Goal: Information Seeking & Learning: Compare options

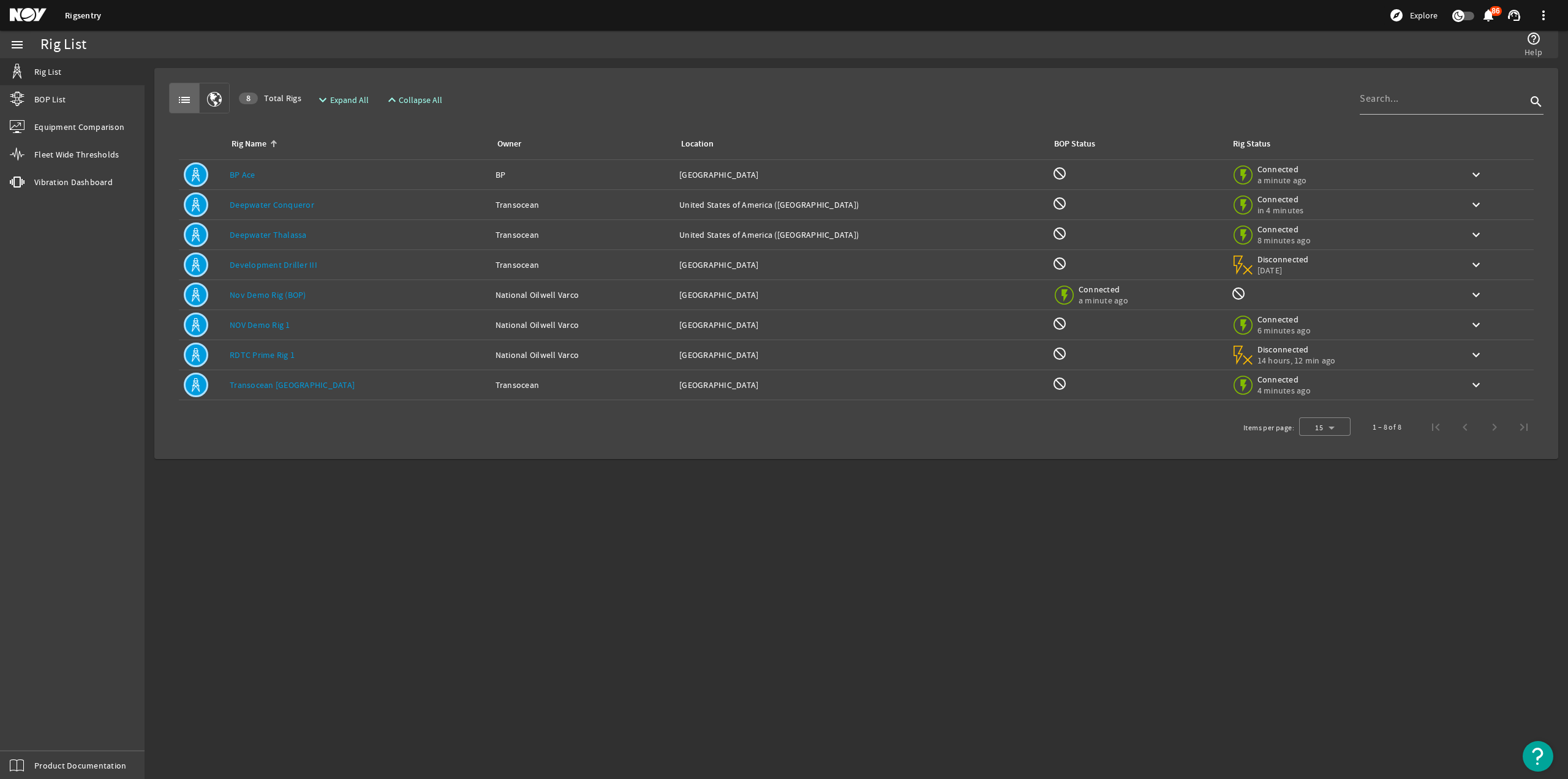
click at [280, 207] on link "Deepwater Conqueror" at bounding box center [272, 204] width 84 height 11
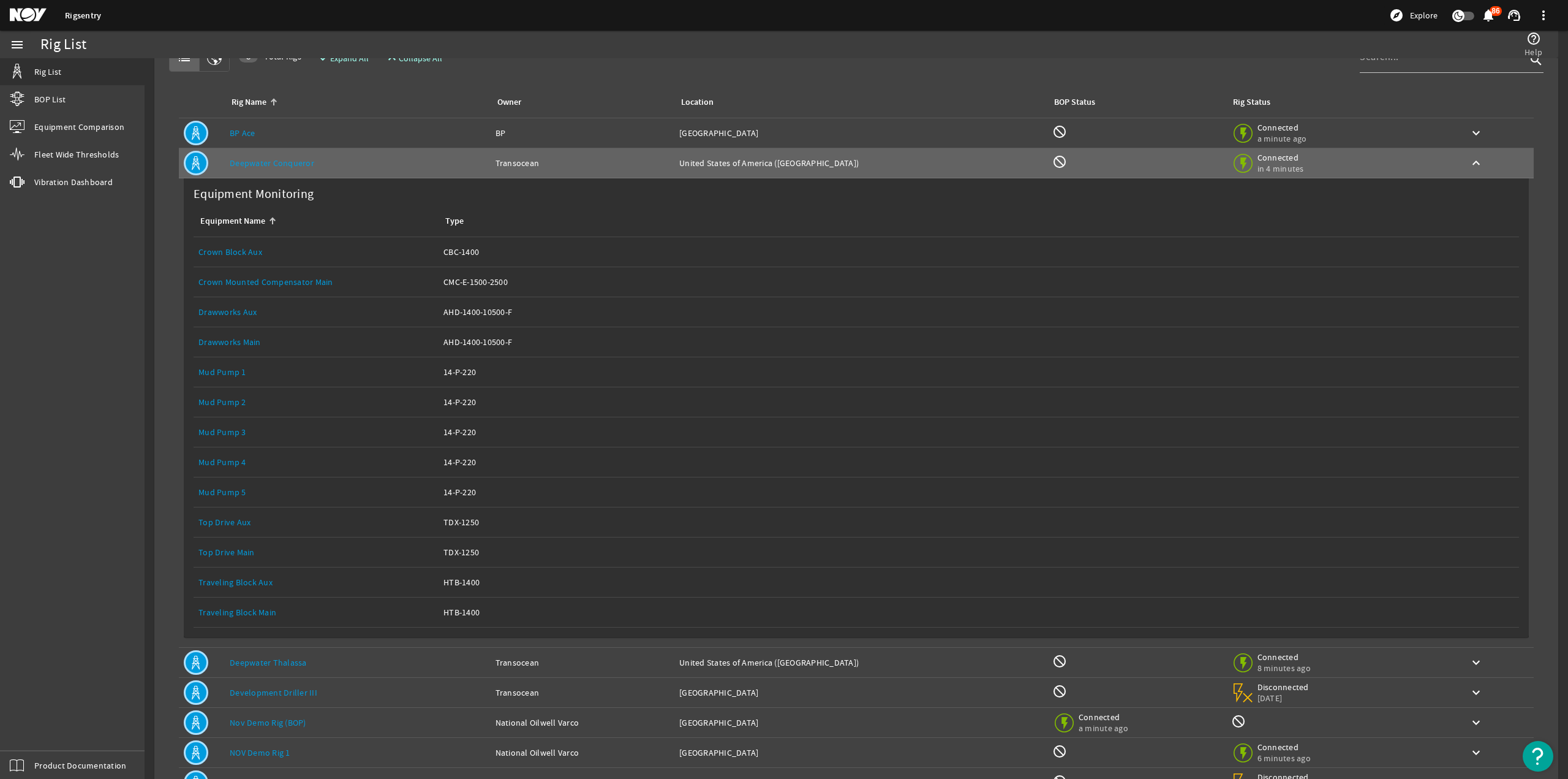
scroll to position [61, 0]
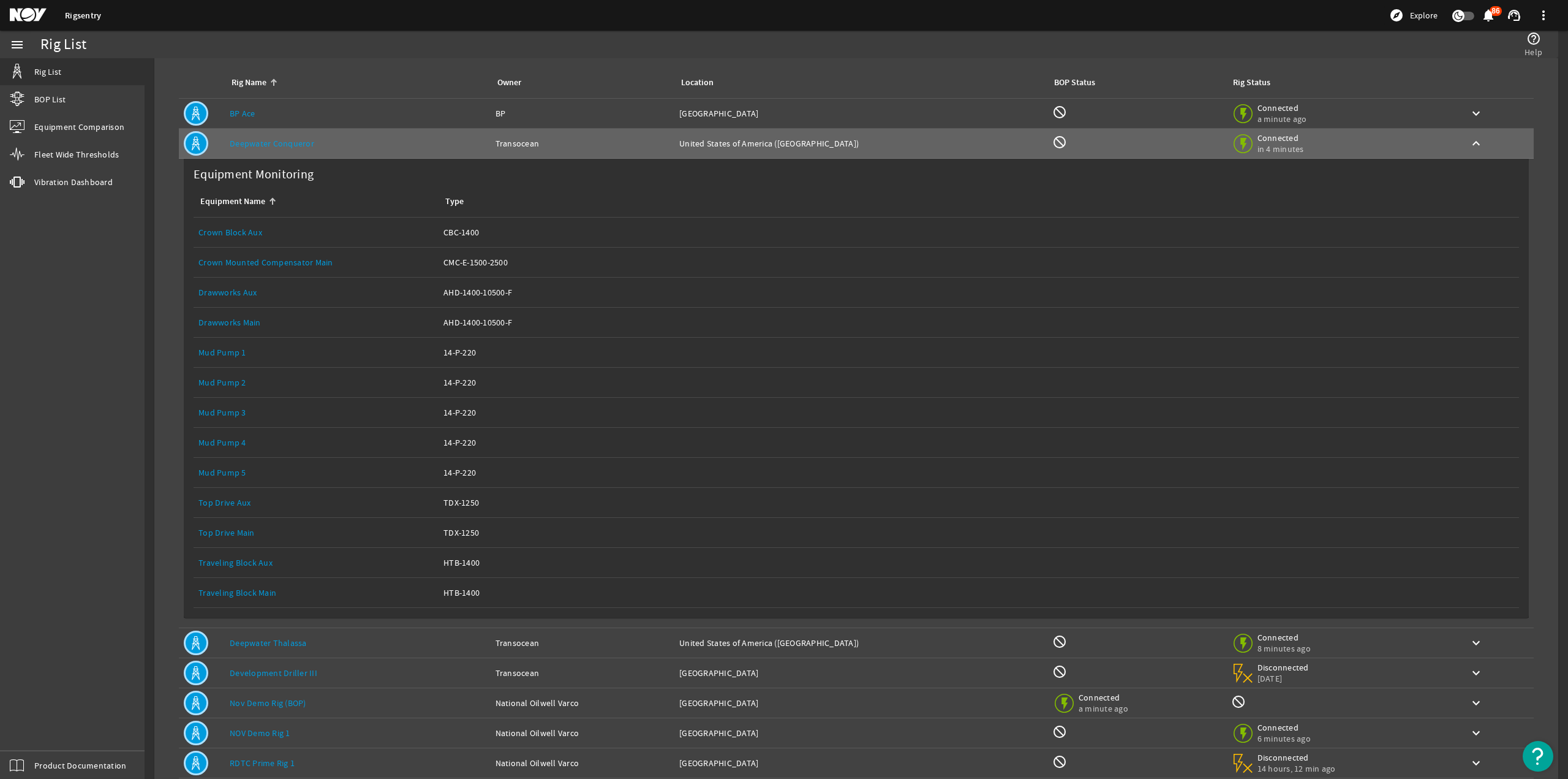
click at [239, 528] on link "Top Drive Main" at bounding box center [226, 532] width 56 height 11
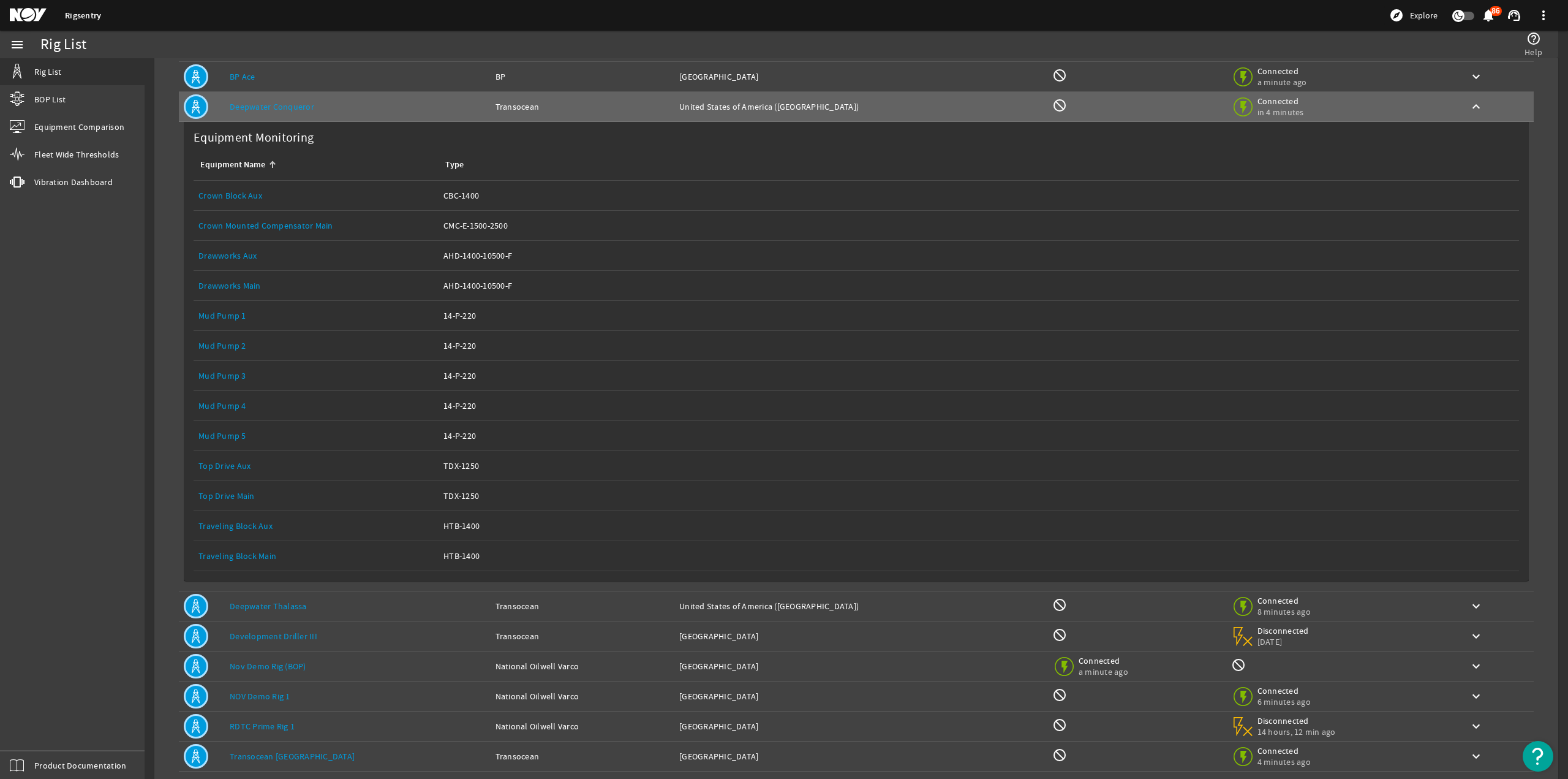
scroll to position [154, 0]
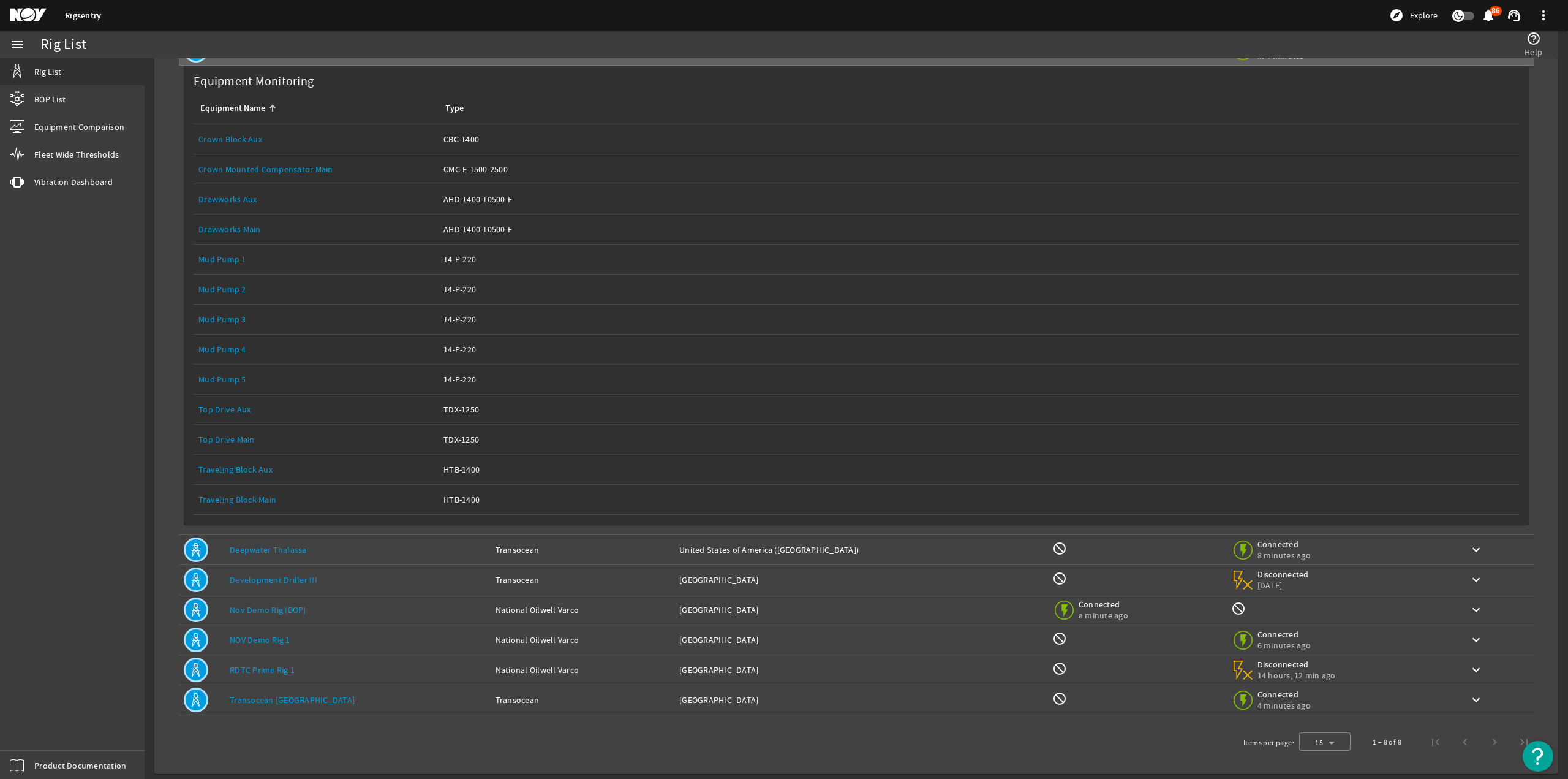
click at [225, 442] on div "Equipment Name: Top Drive Main" at bounding box center [316, 439] width 235 height 12
click at [231, 436] on link "Top Drive Main" at bounding box center [226, 439] width 56 height 11
click at [269, 548] on link "Deepwater Thalassa" at bounding box center [269, 549] width 77 height 11
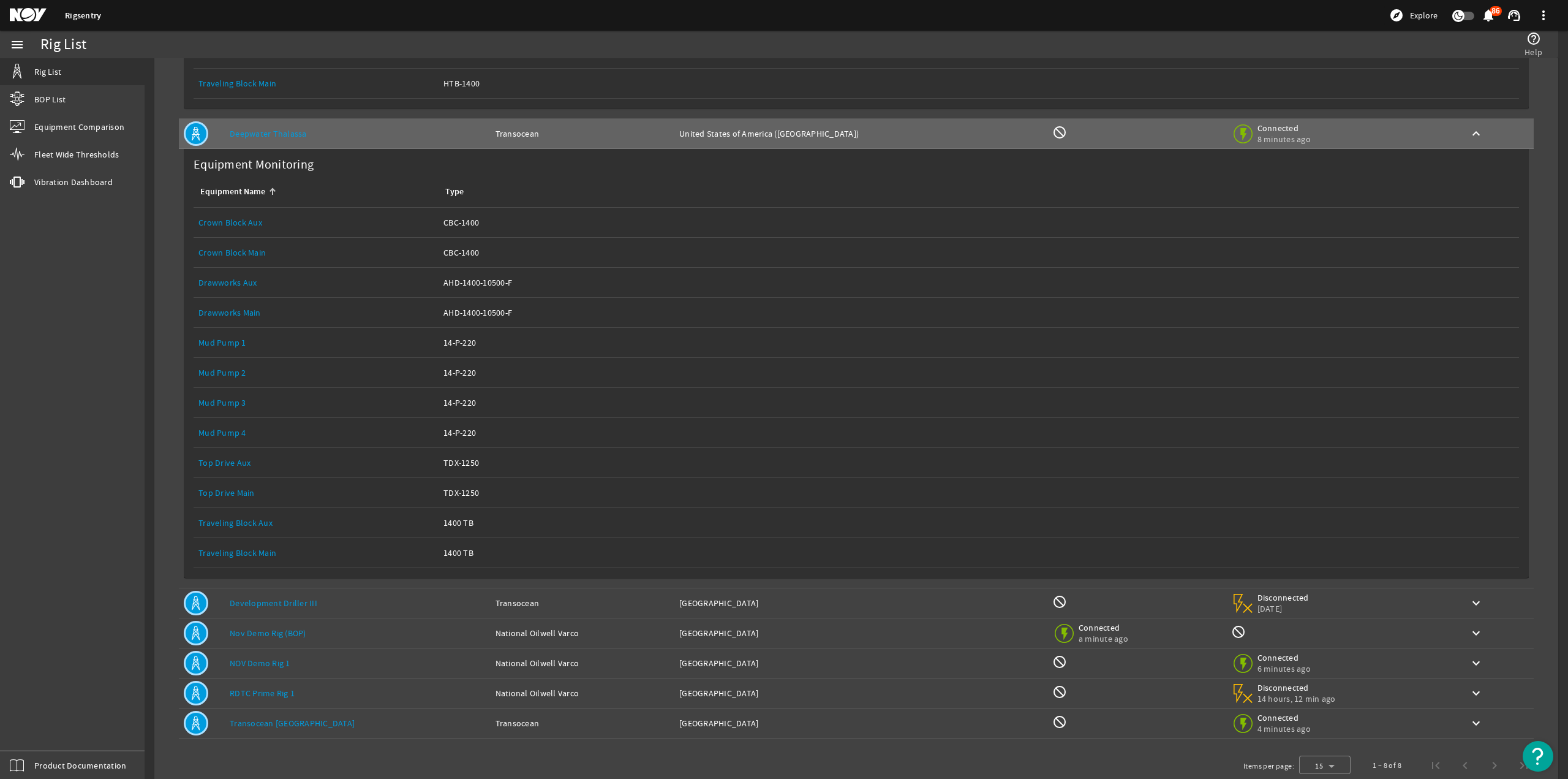
scroll to position [591, 0]
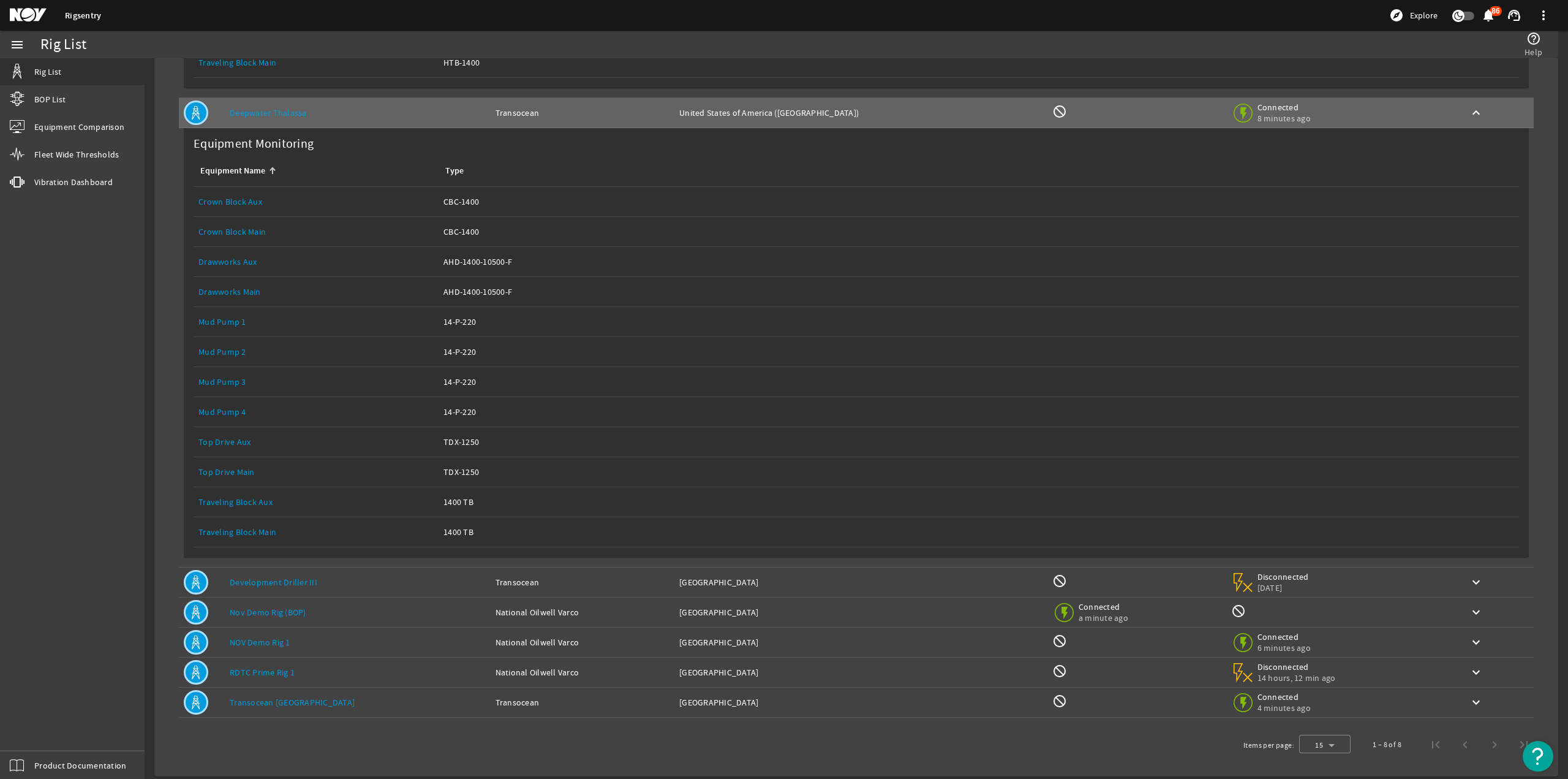
click at [286, 577] on link "Development Driller III" at bounding box center [274, 582] width 88 height 11
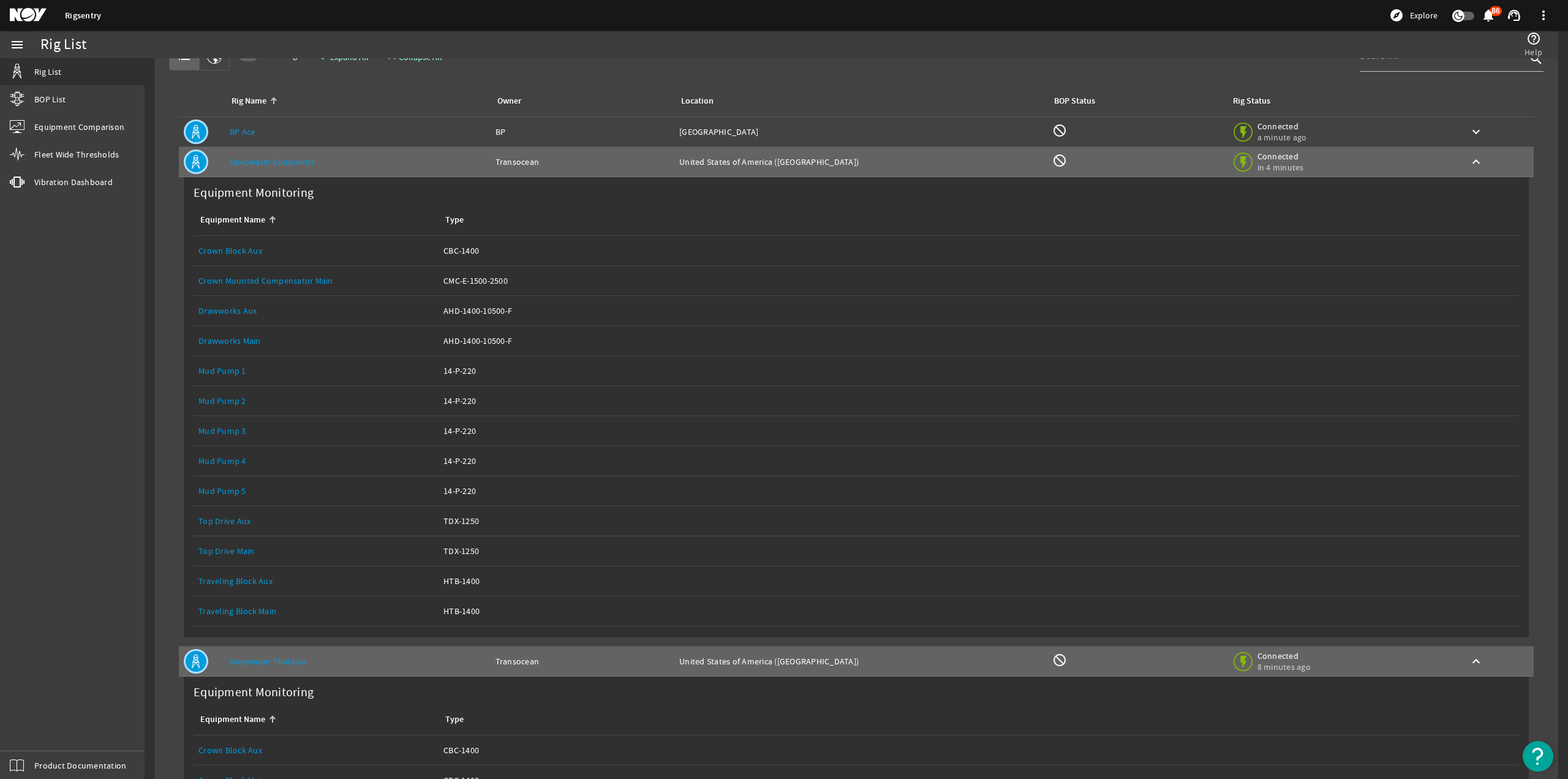
scroll to position [18, 0]
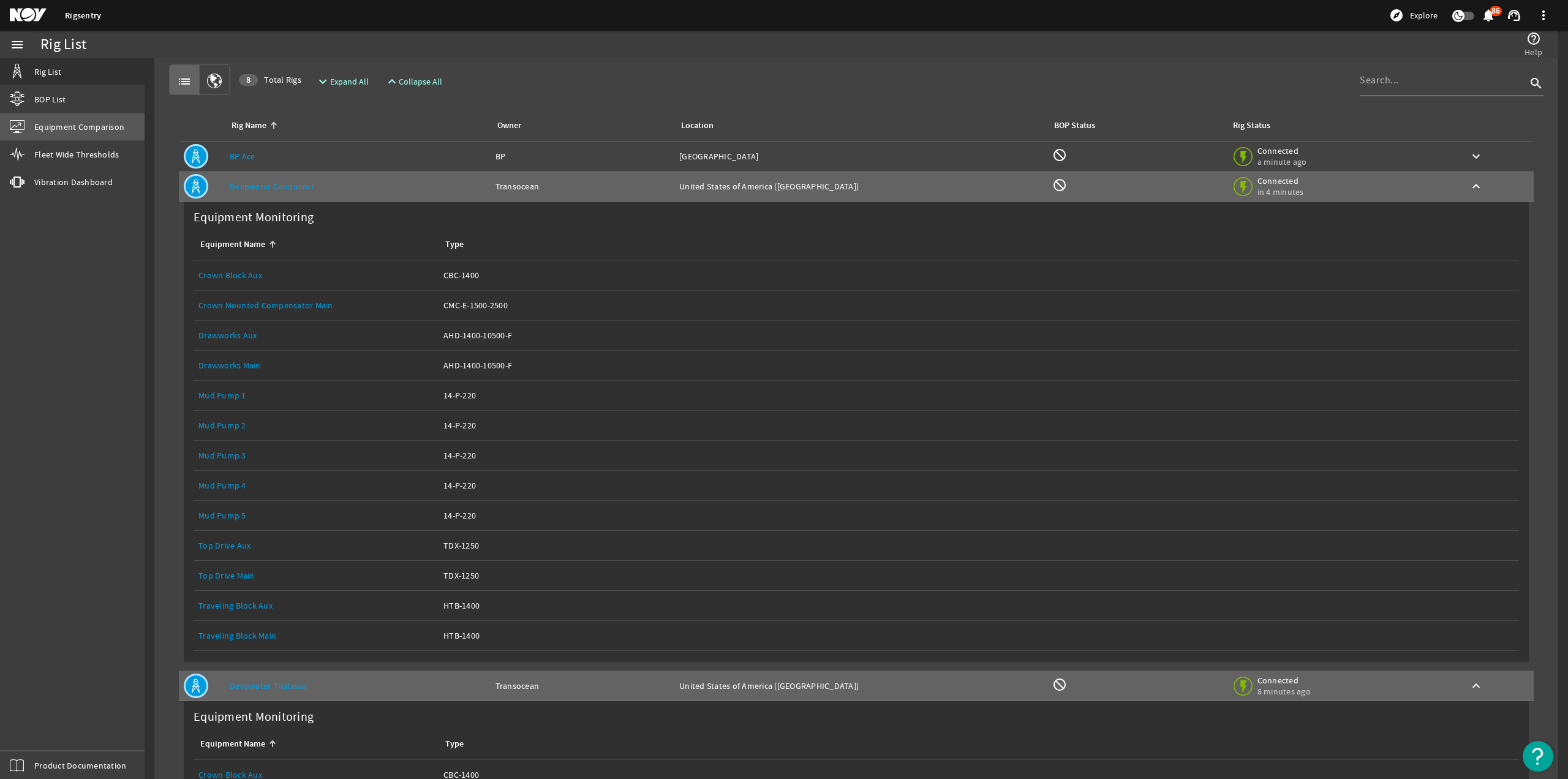
click at [90, 127] on span "Equipment Comparison" at bounding box center [79, 127] width 90 height 12
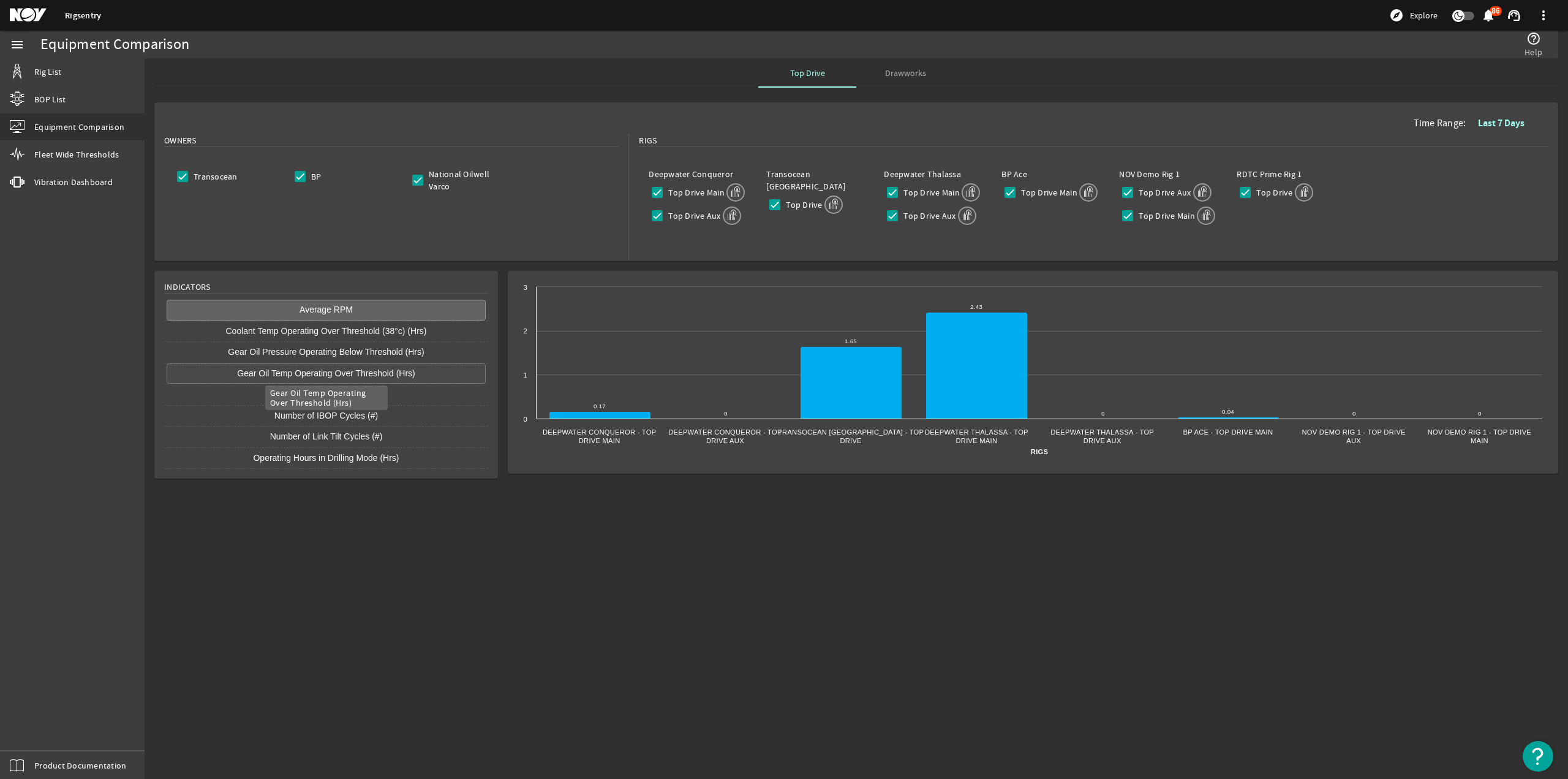
click at [312, 374] on button "Gear Oil Temp Operating Over Threshold (Hrs)" at bounding box center [326, 374] width 319 height 21
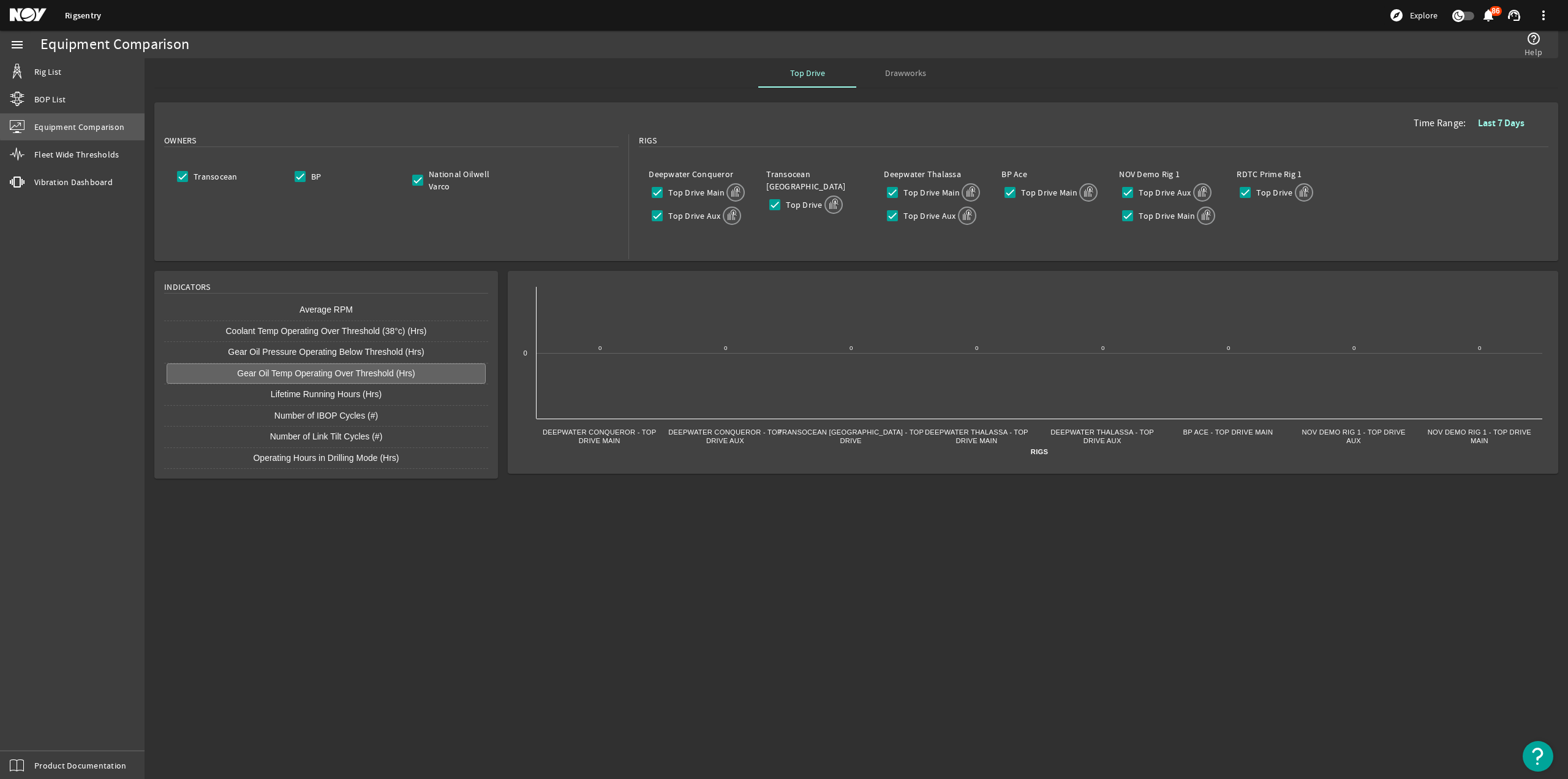
click at [101, 123] on span "Equipment Comparison" at bounding box center [79, 127] width 90 height 12
click at [74, 153] on span "Fleet Wide Thresholds" at bounding box center [77, 154] width 84 height 12
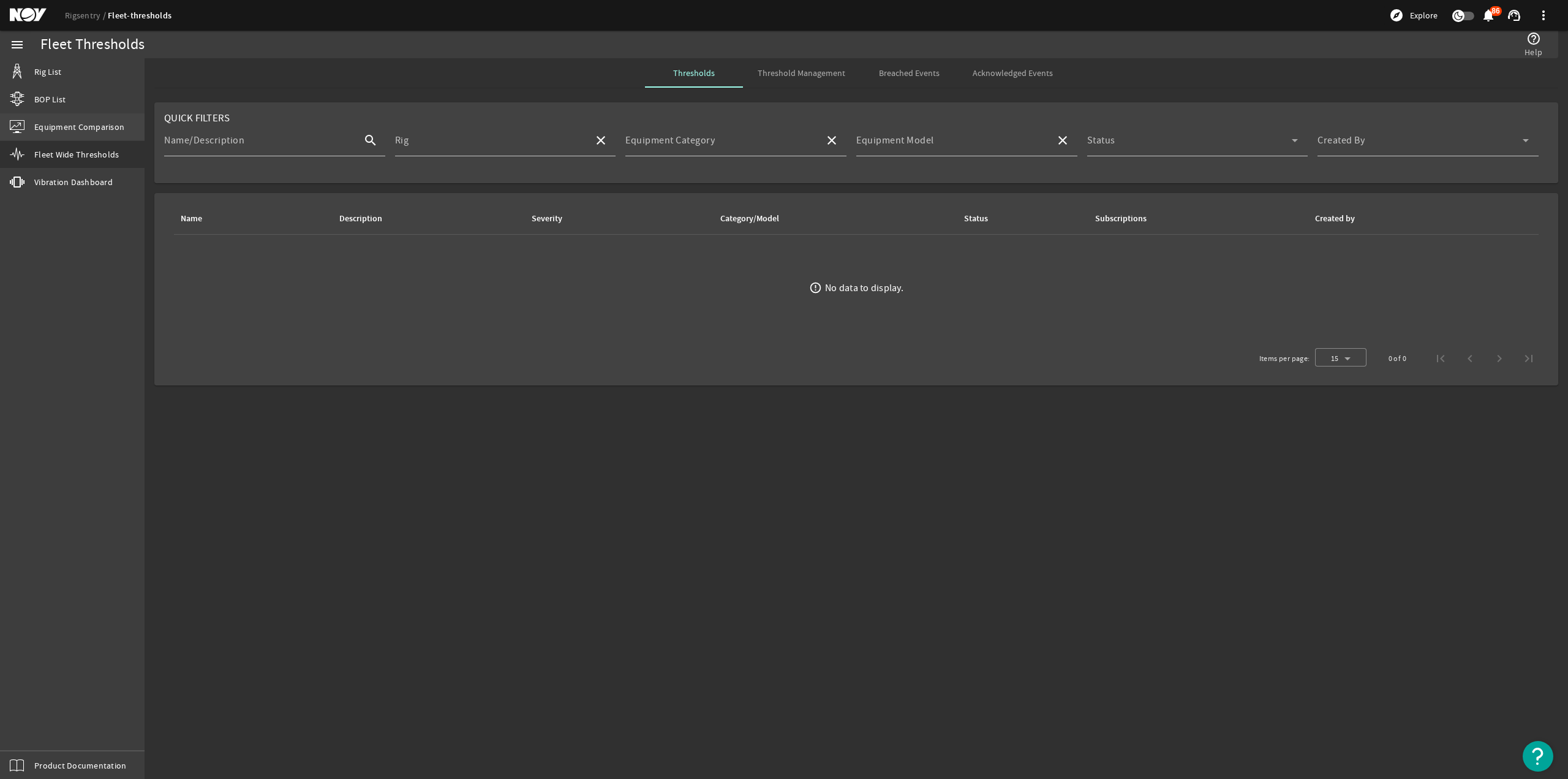
click at [81, 137] on link "Equipment Comparison" at bounding box center [72, 127] width 145 height 27
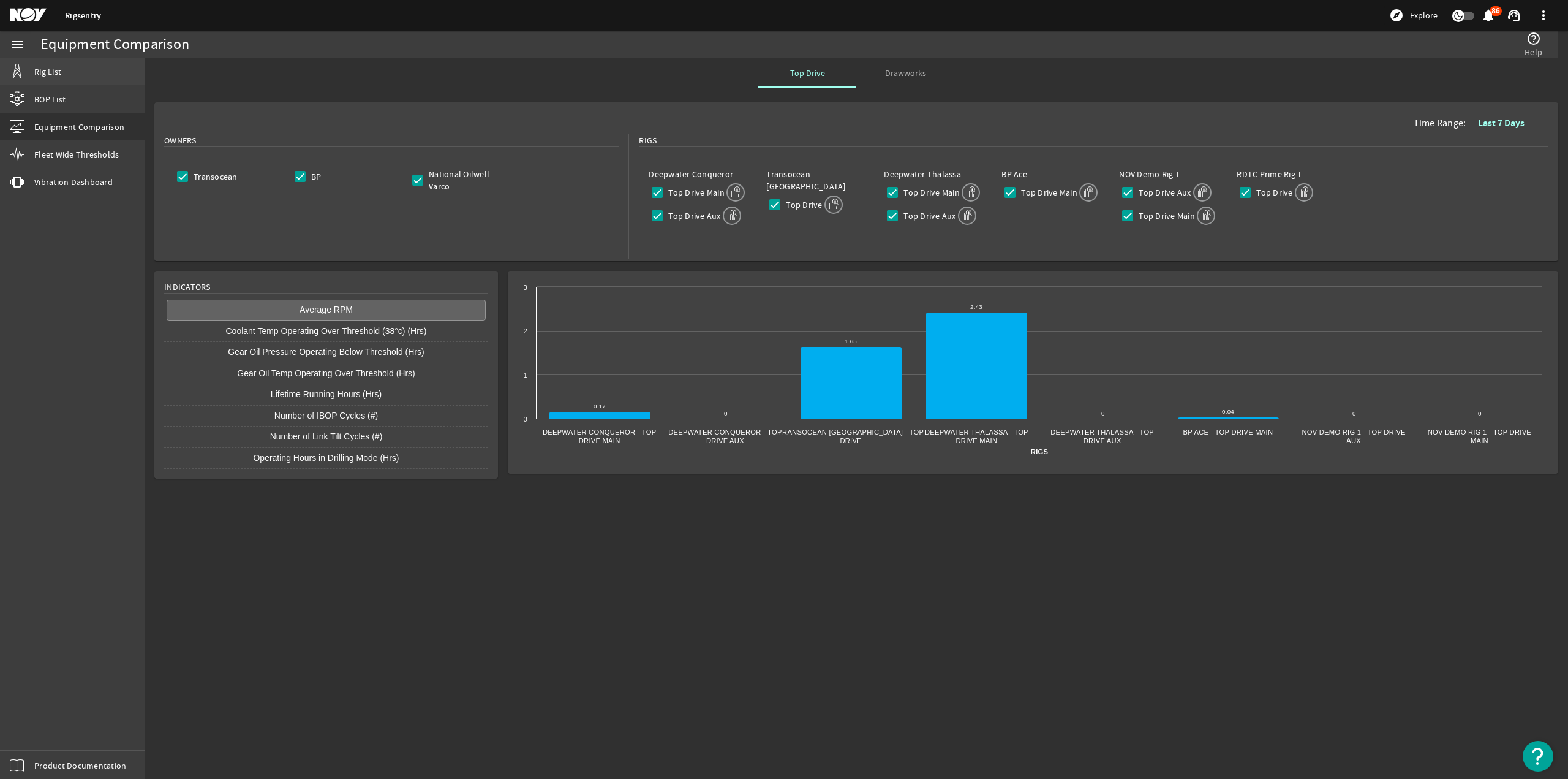
click at [75, 71] on link "Rig List" at bounding box center [72, 71] width 145 height 27
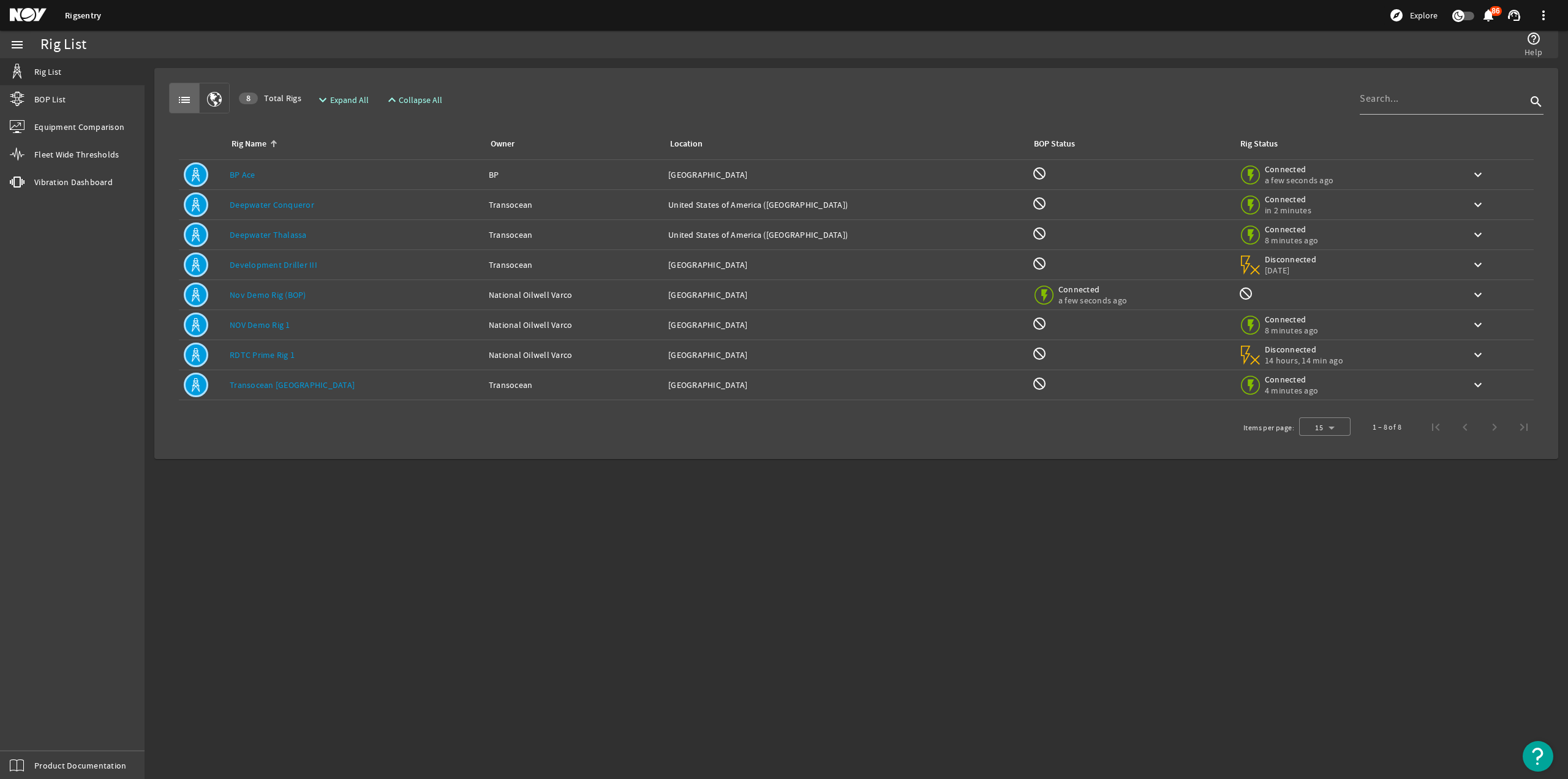
click at [273, 386] on link "Transocean [GEOGRAPHIC_DATA]" at bounding box center [292, 385] width 125 height 11
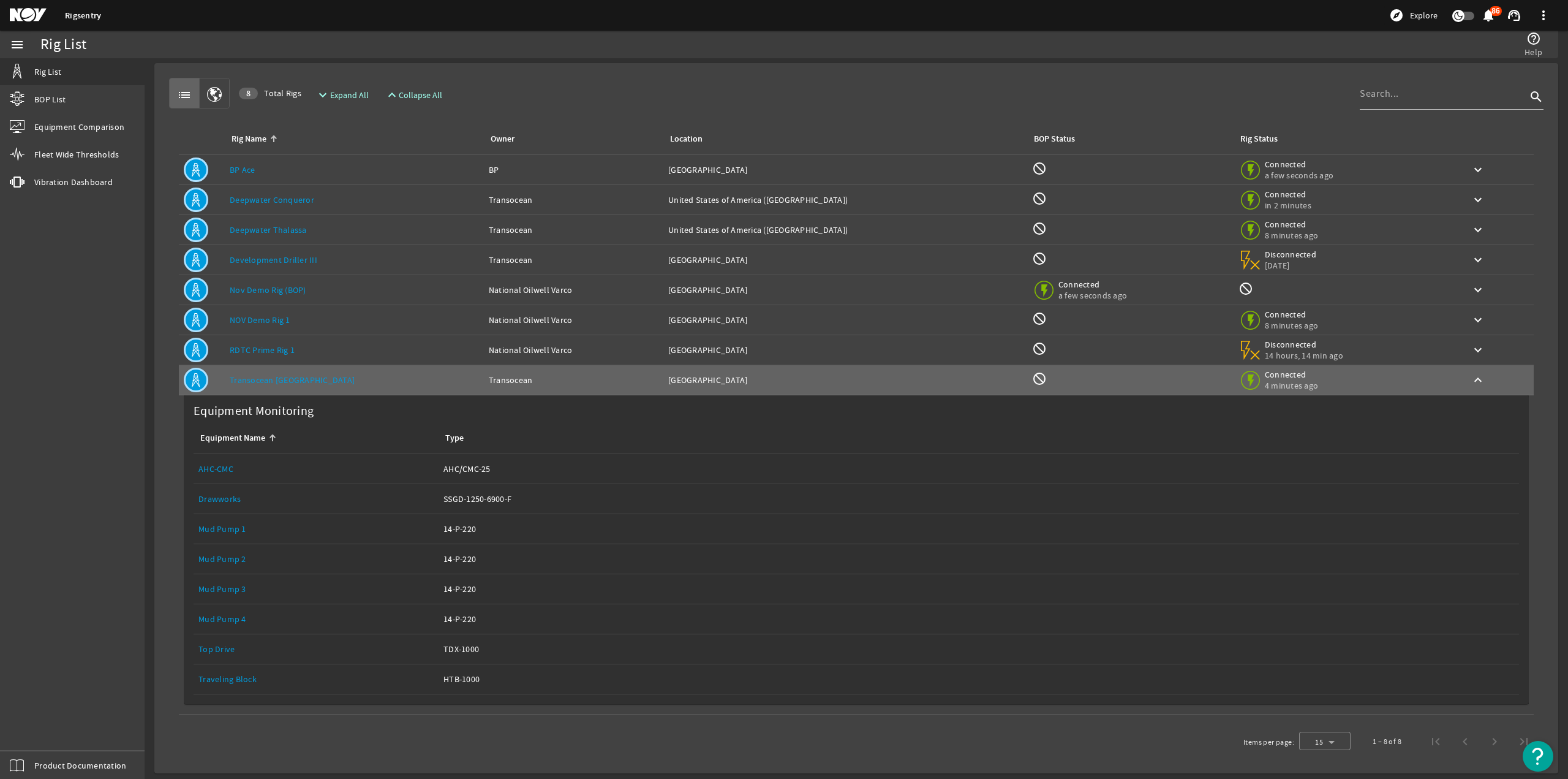
scroll to position [5, 0]
click at [218, 643] on link "Top Drive" at bounding box center [217, 648] width 36 height 11
click at [220, 643] on link "Top Drive" at bounding box center [217, 648] width 36 height 11
click at [275, 259] on link "Development Driller III" at bounding box center [274, 259] width 88 height 11
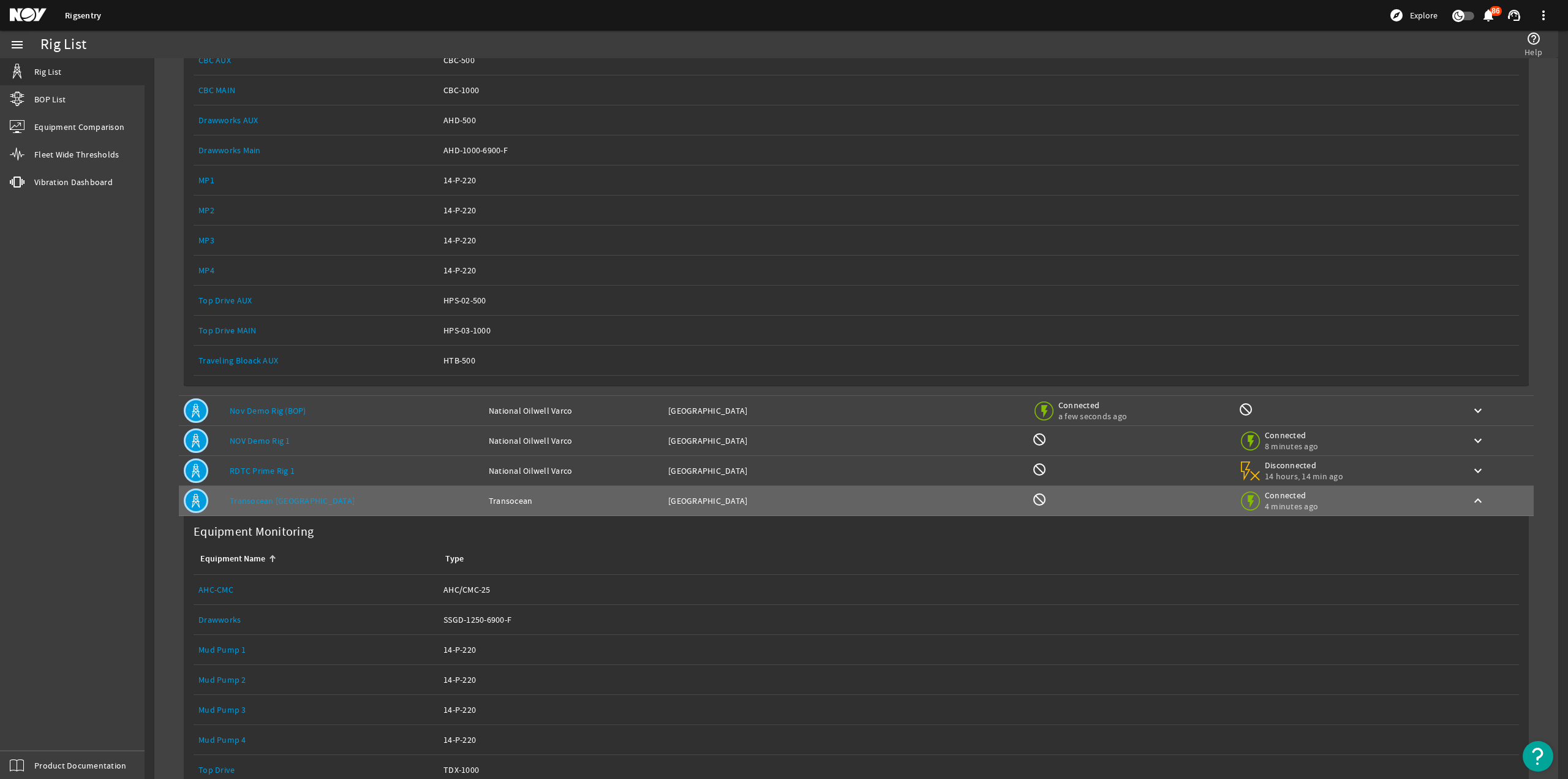
scroll to position [312, 0]
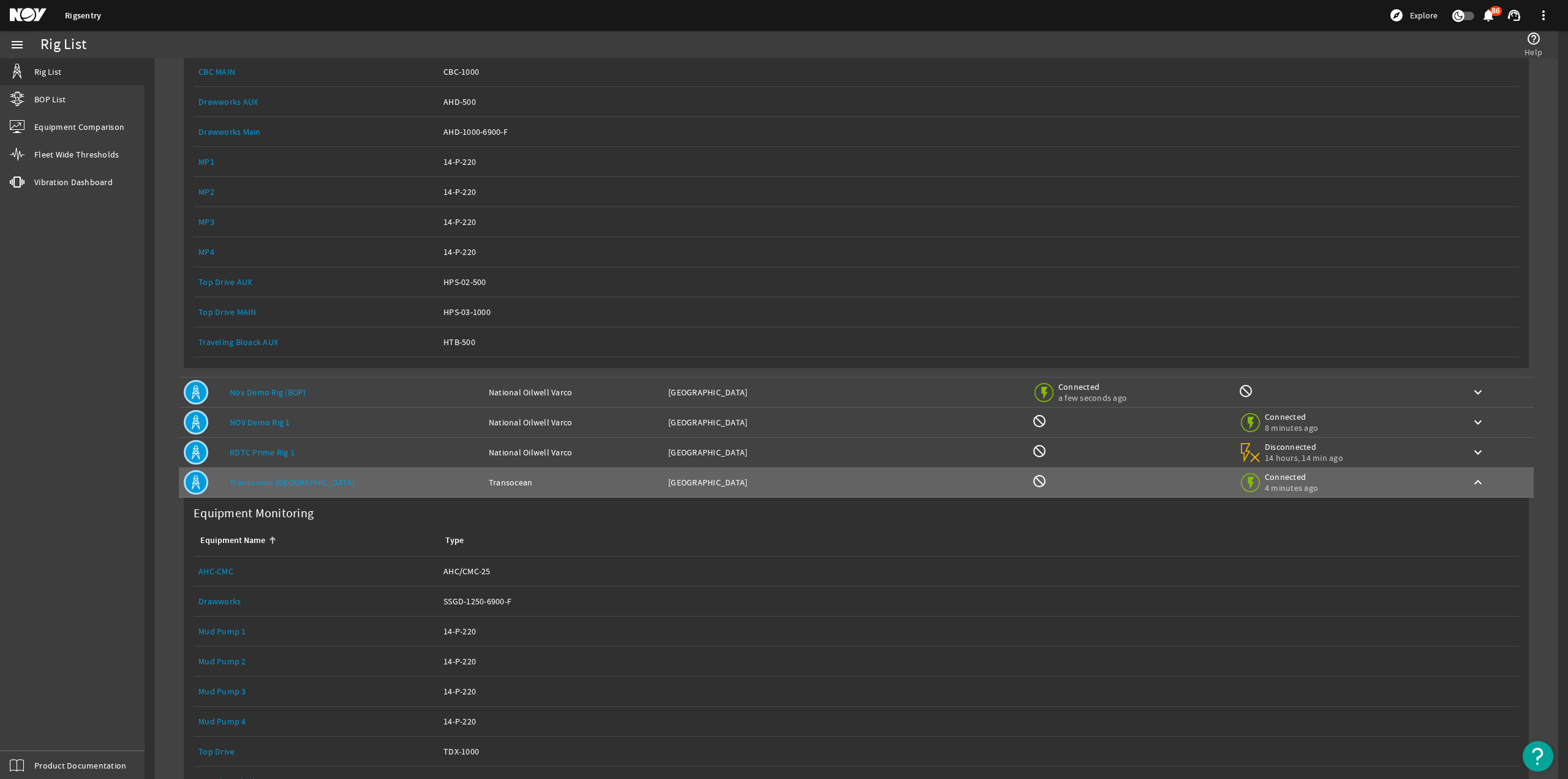
click at [240, 307] on link "Top Drive MAIN" at bounding box center [228, 312] width 59 height 11
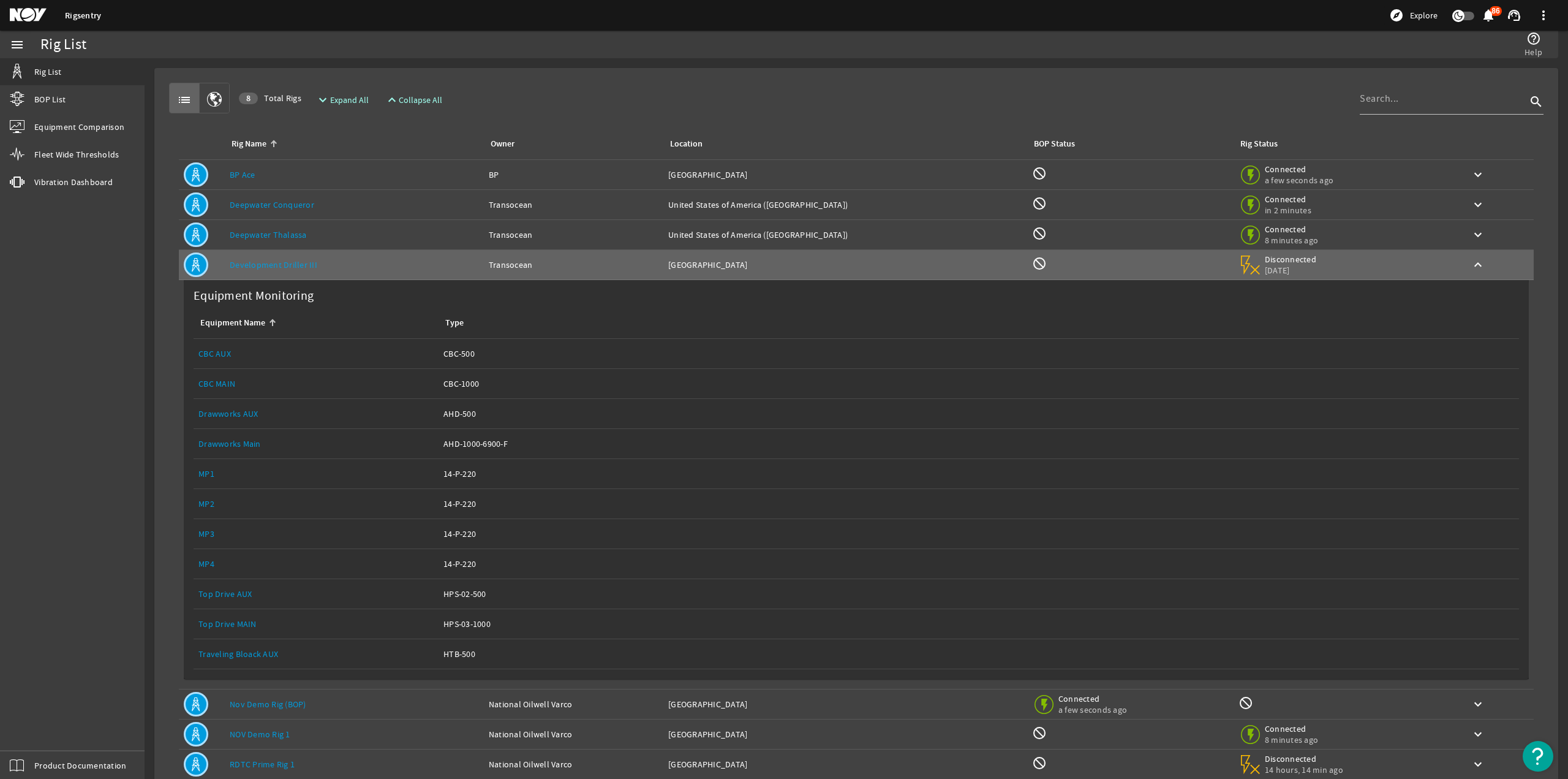
scroll to position [0, 0]
click at [84, 123] on span "Equipment Comparison" at bounding box center [79, 127] width 90 height 12
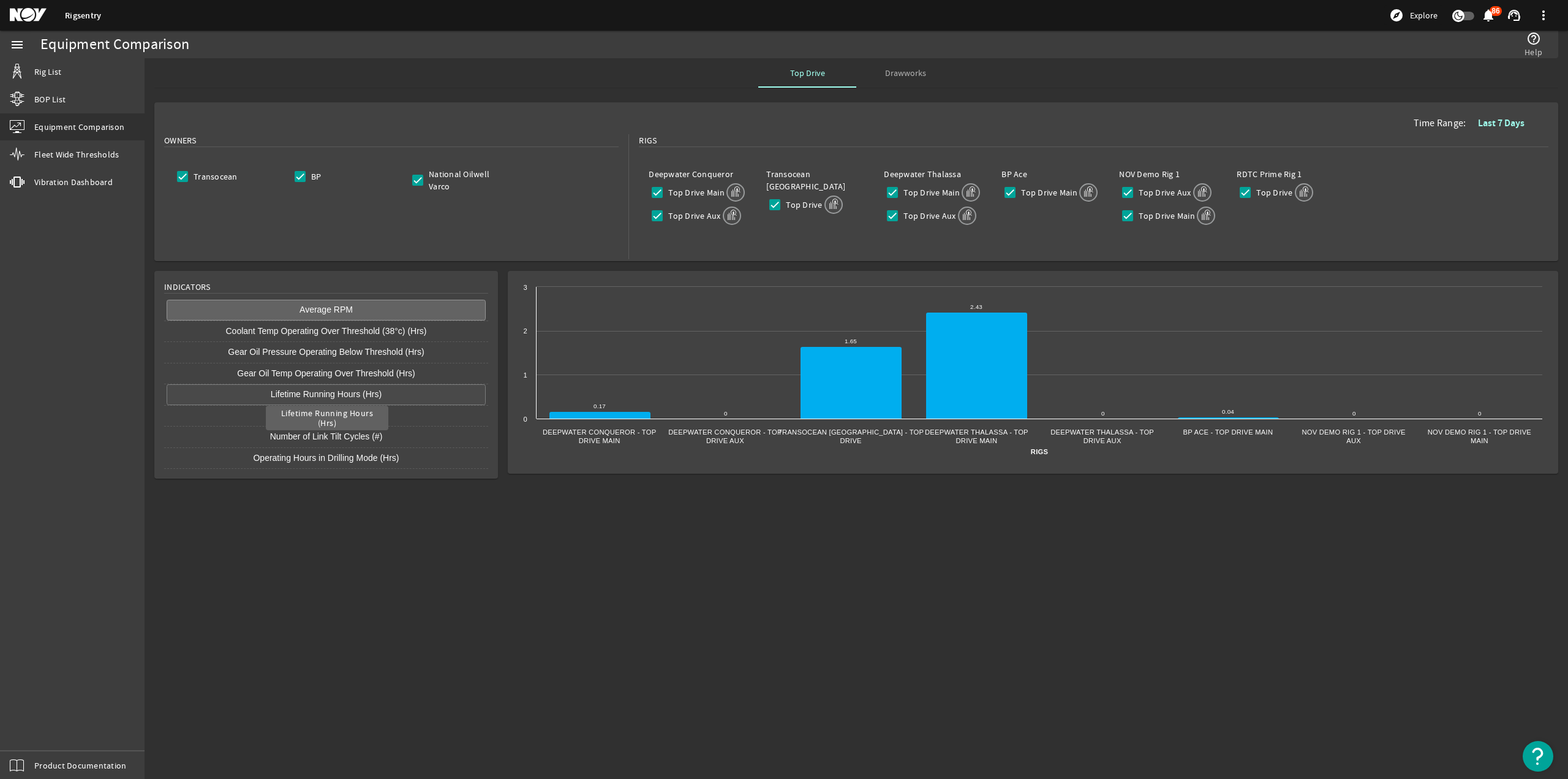
click at [336, 394] on button "Lifetime Running Hours (Hrs)" at bounding box center [326, 394] width 319 height 21
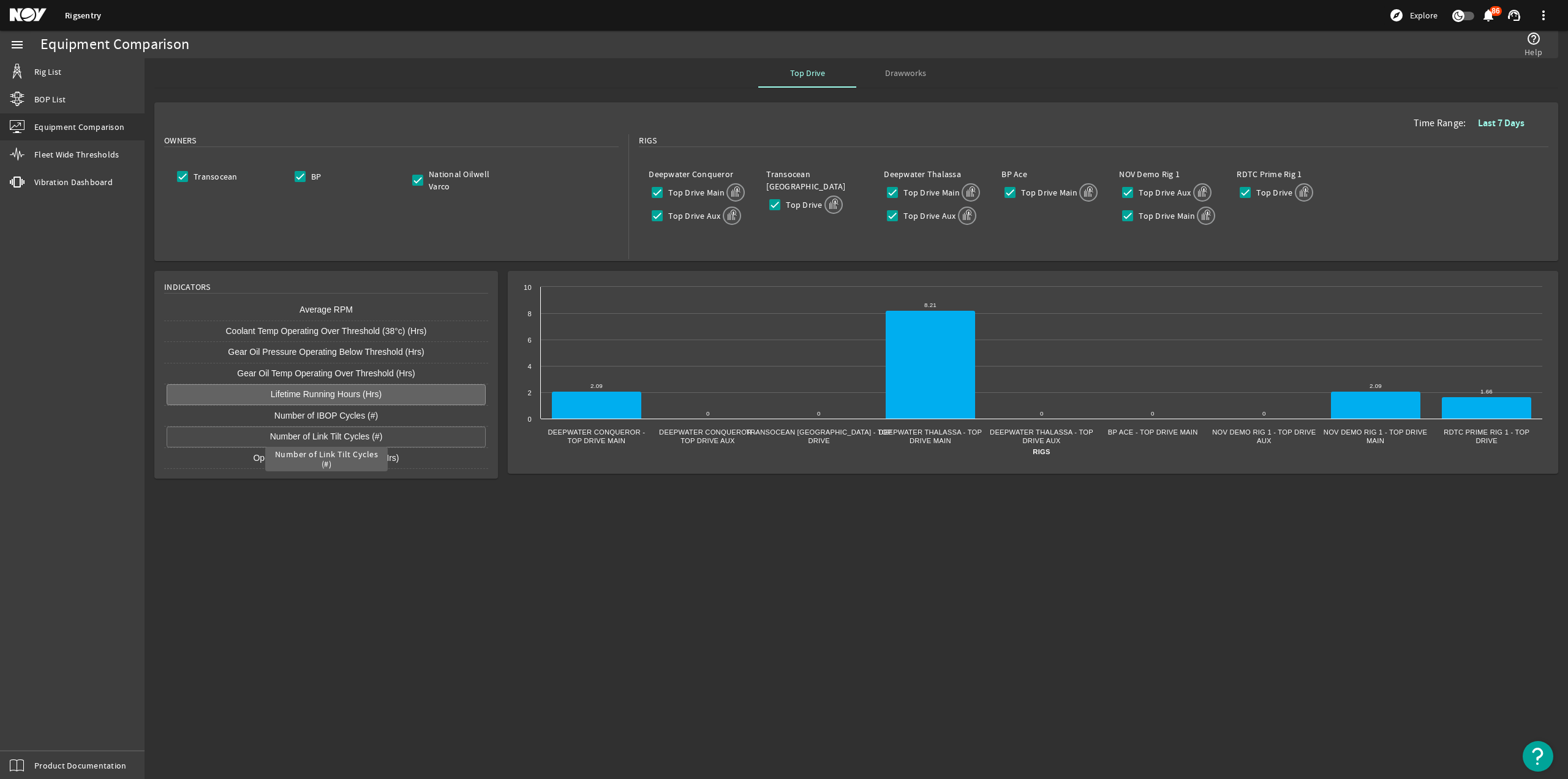
click at [336, 433] on button "Number of Link Tilt Cycles (#)" at bounding box center [326, 436] width 319 height 21
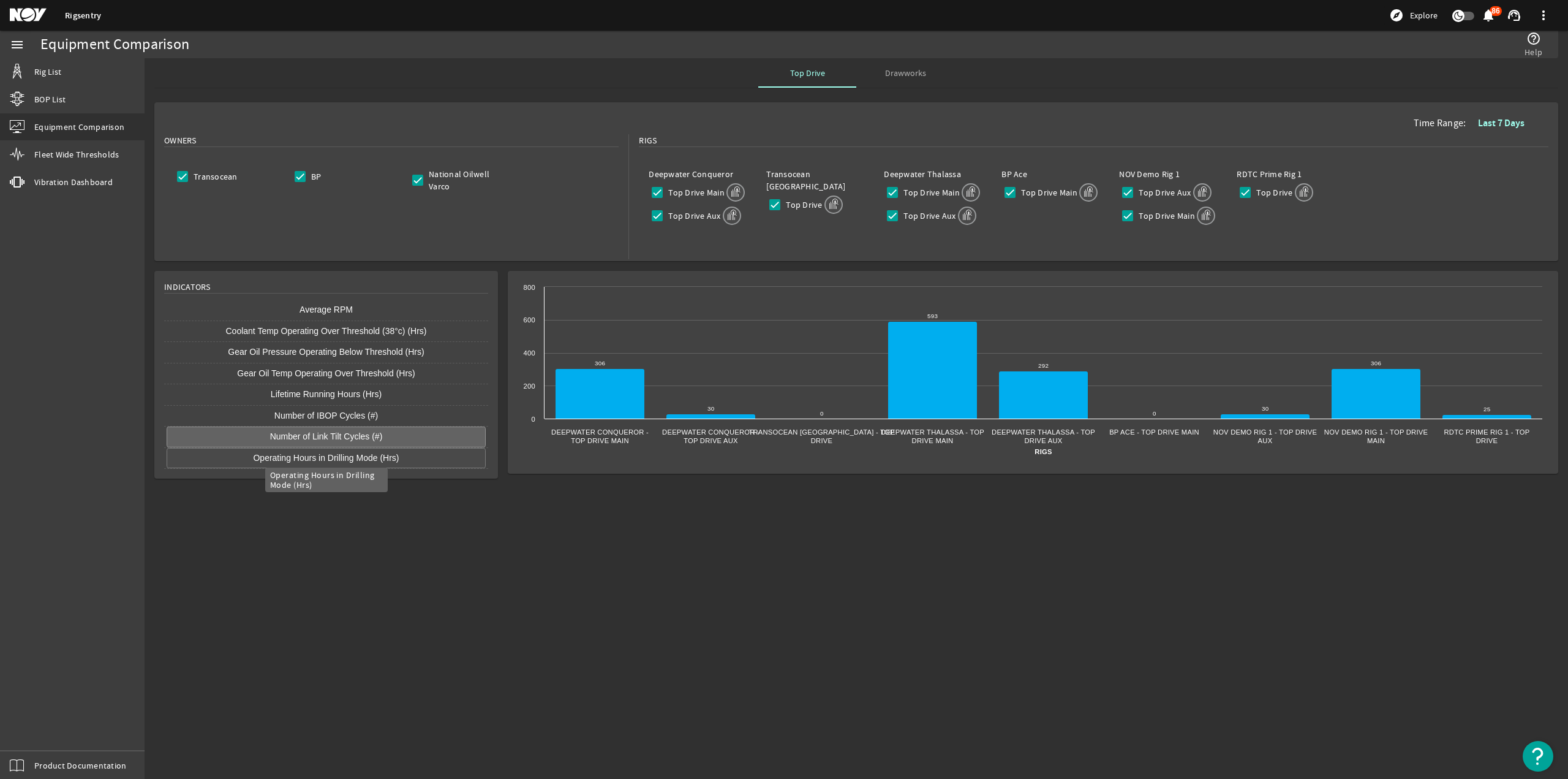
click at [326, 452] on button "Operating Hours in Drilling Mode (Hrs)" at bounding box center [326, 458] width 319 height 21
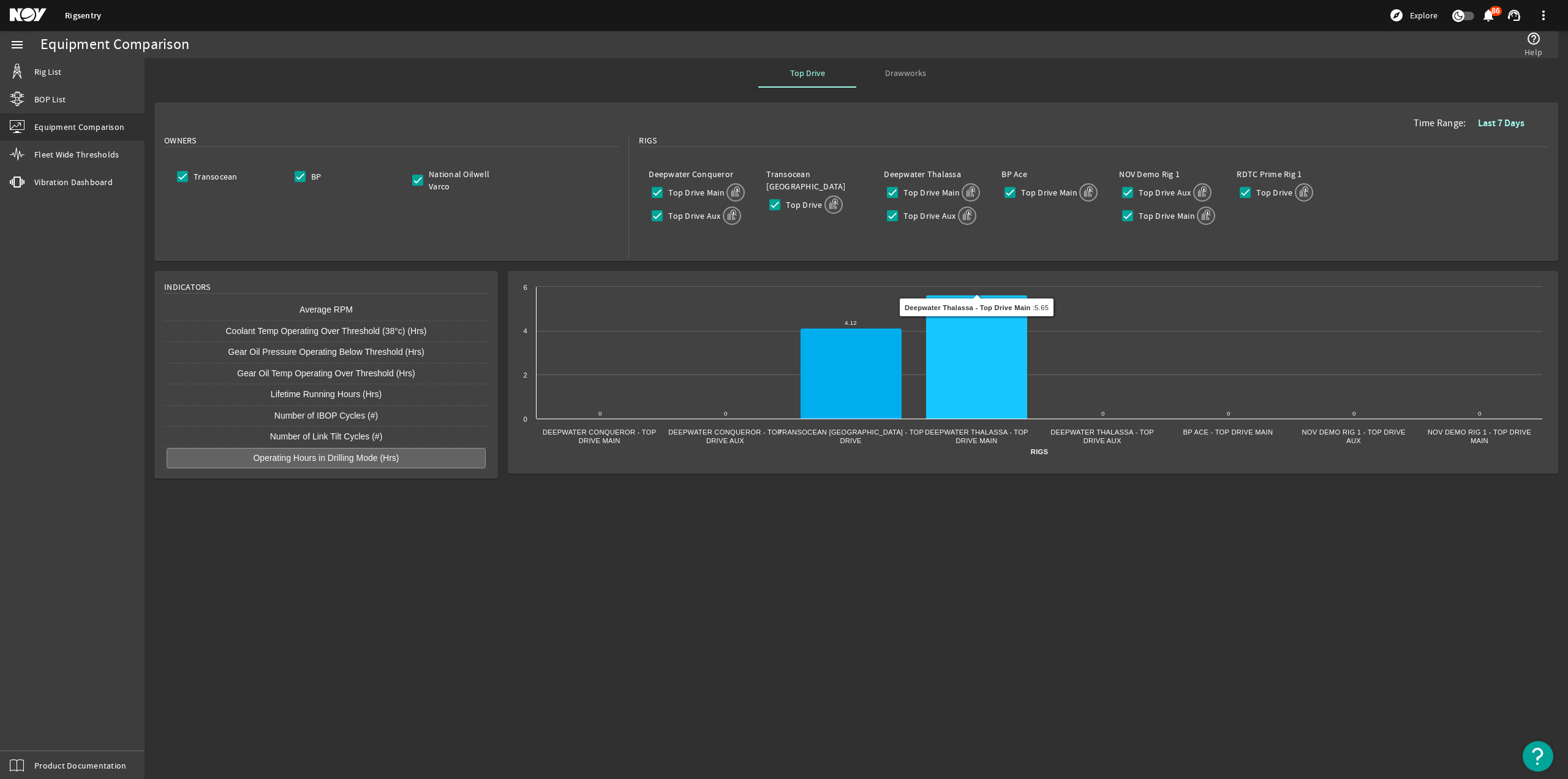
click at [981, 339] on icon at bounding box center [976, 357] width 101 height 124
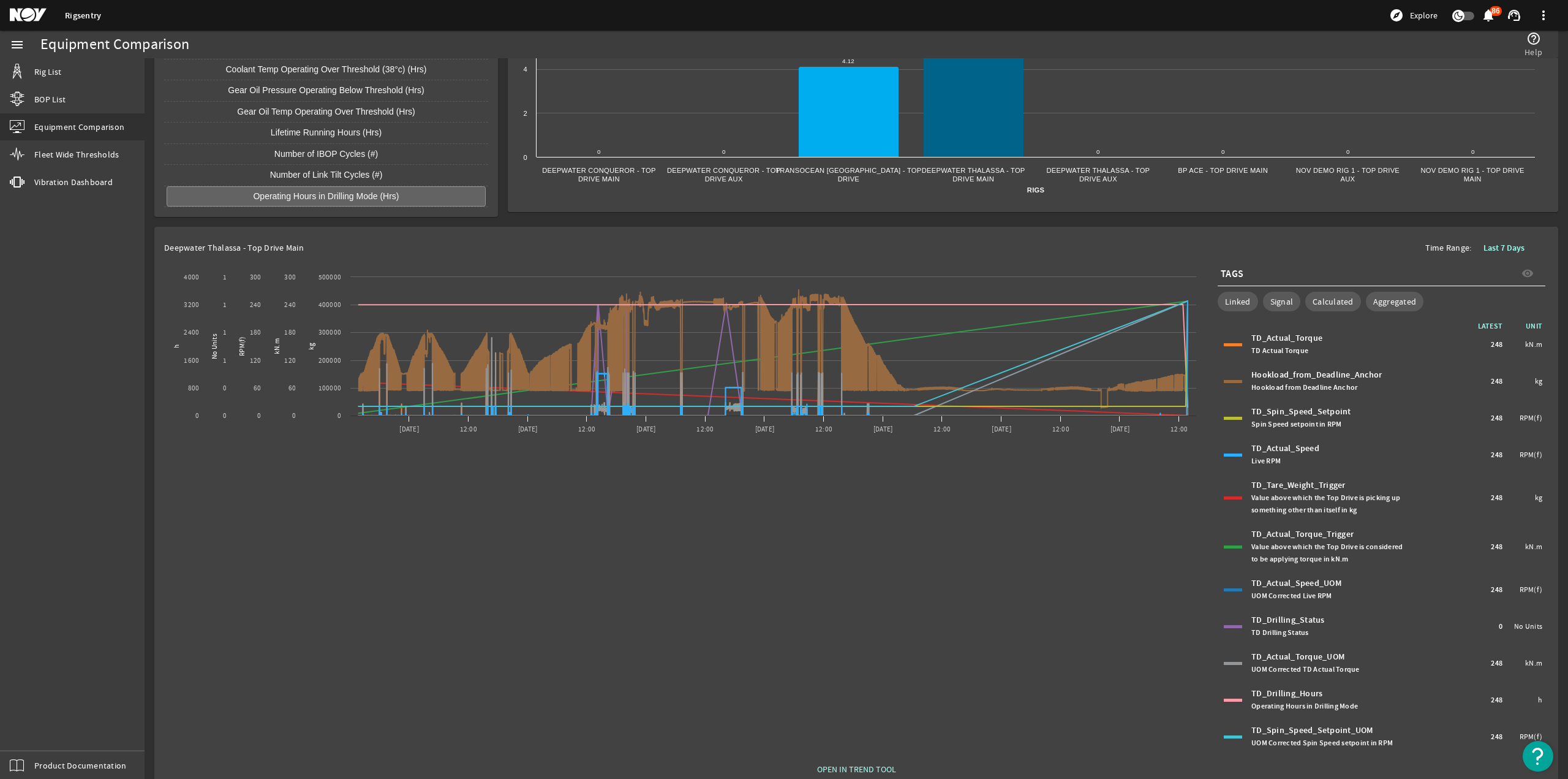
scroll to position [277, 0]
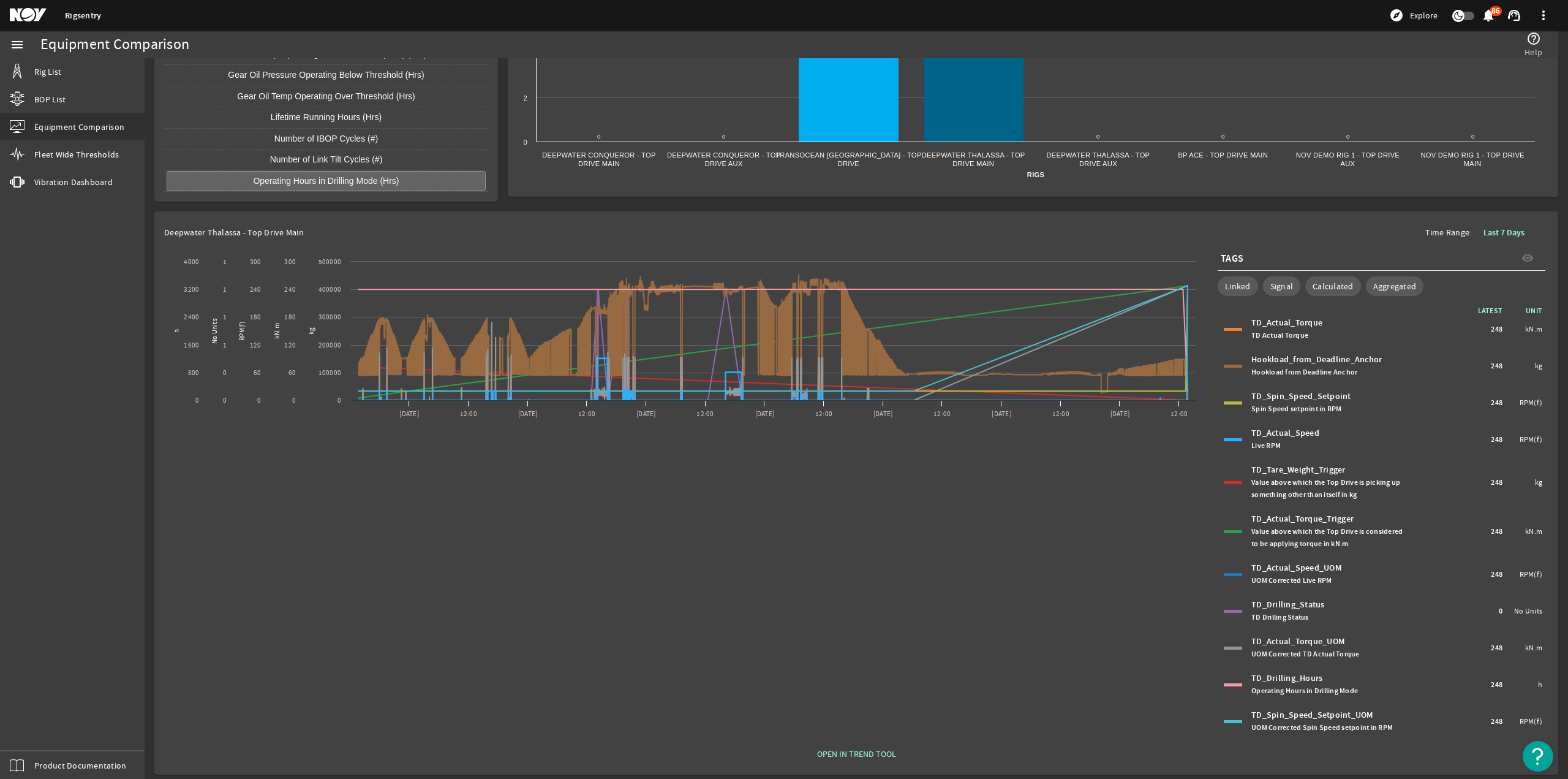
click at [1287, 427] on div "TD_Actual_Speed Live RPM" at bounding box center [1328, 439] width 153 height 24
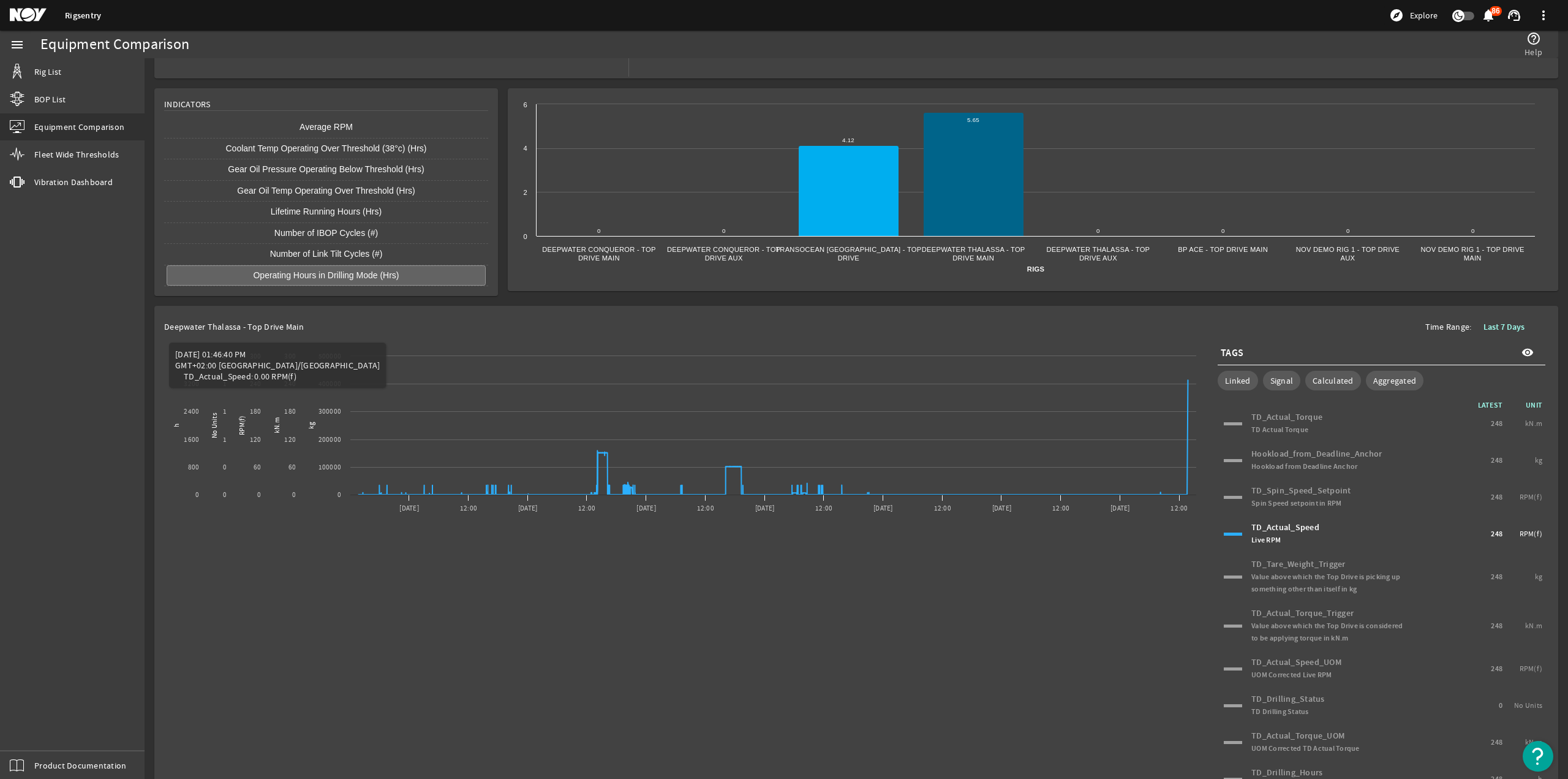
scroll to position [154, 0]
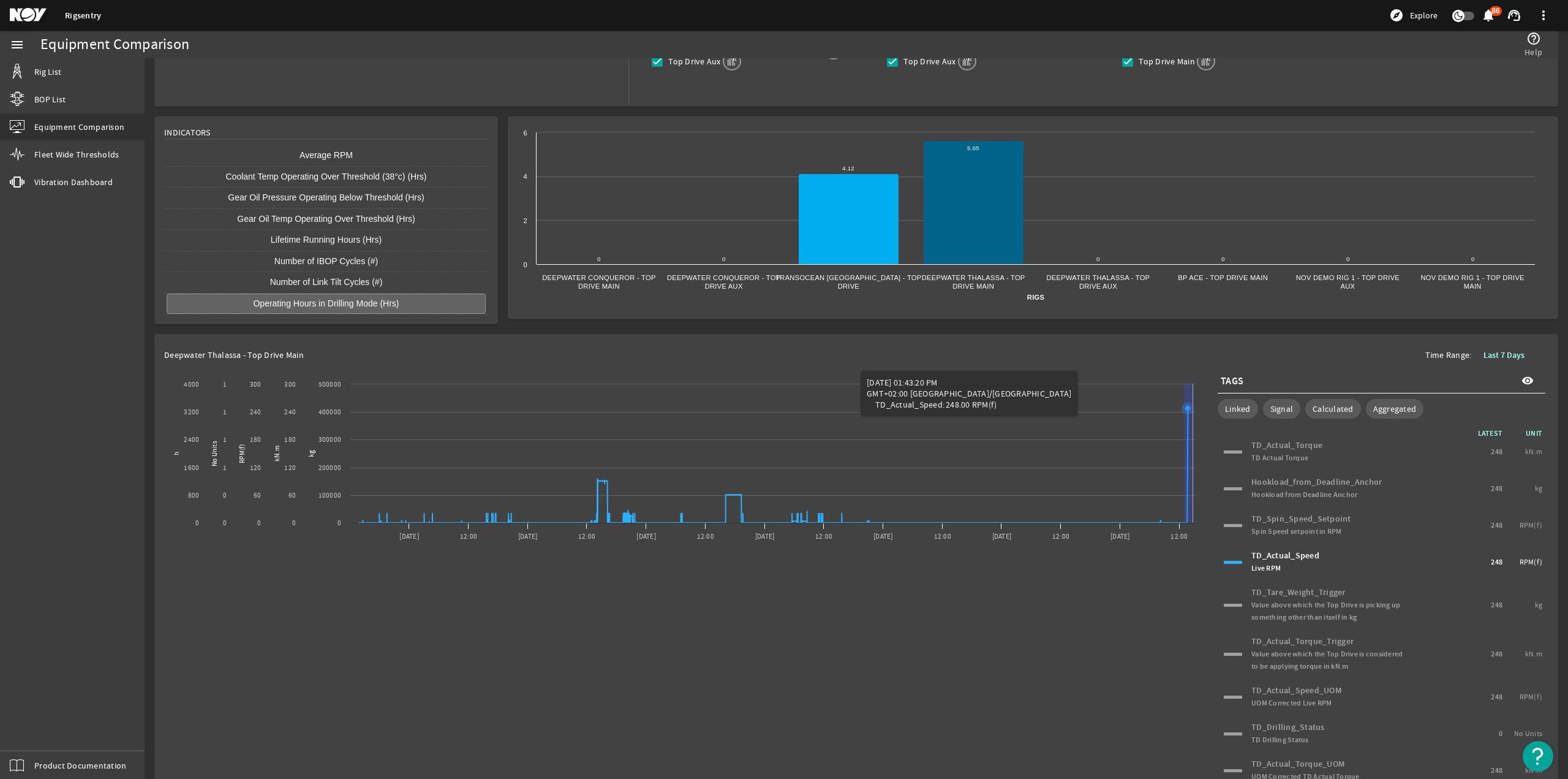
drag, startPoint x: 1184, startPoint y: 416, endPoint x: 1197, endPoint y: 417, distance: 13.0
click at [1197, 417] on div "Created with Highcharts 11.1.0 kg kN.m RPM(f) No Units h New Graph [DATE] Sep 1…" at bounding box center [856, 615] width 1384 height 499
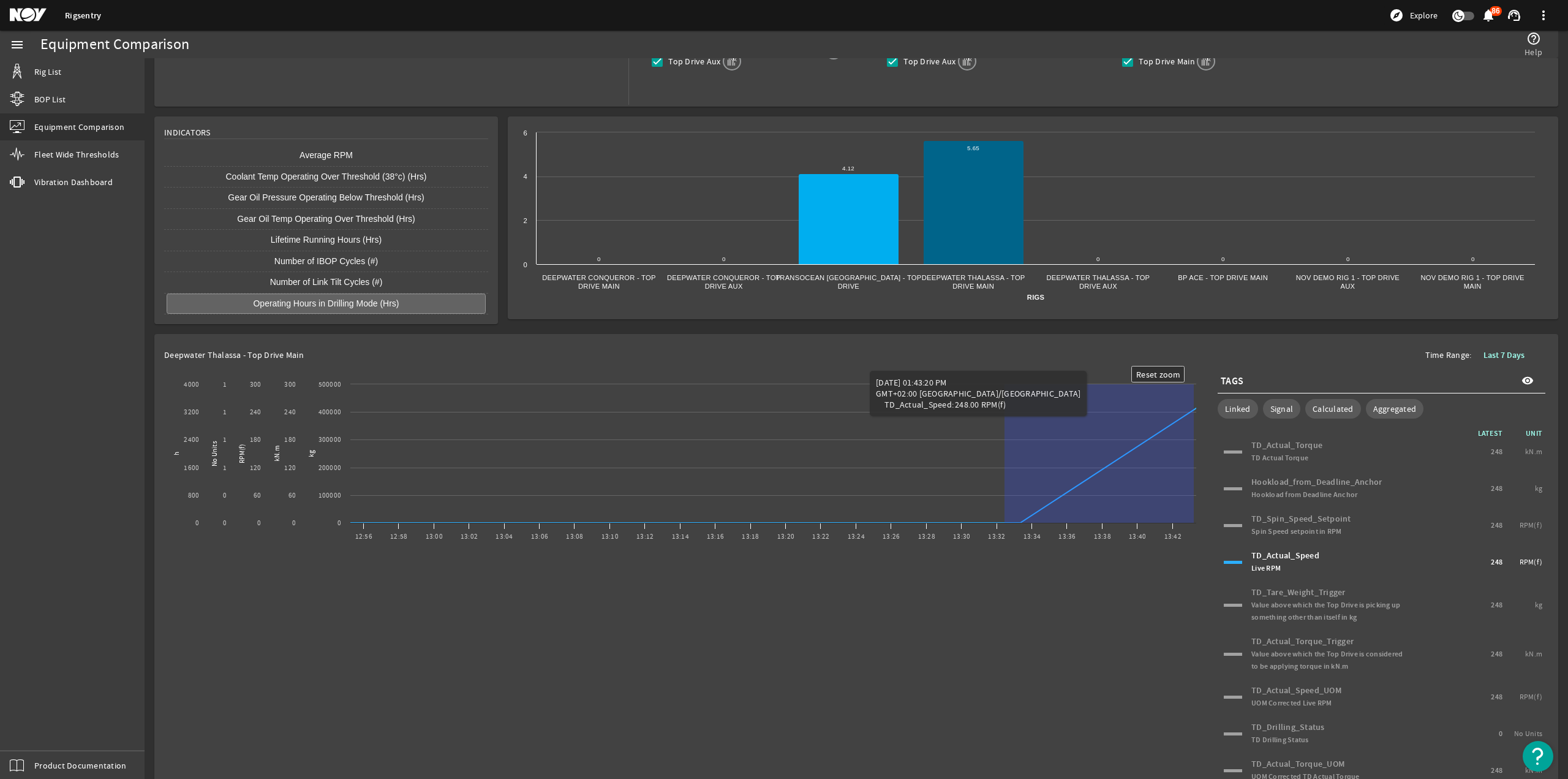
drag, startPoint x: 1004, startPoint y: 493, endPoint x: 1258, endPoint y: 479, distance: 254.4
click at [1258, 479] on div "Created with Highcharts 11.1.0 Reset zoom level 1:1 Reset zoom kg kN.m RPM(f) N…" at bounding box center [856, 615] width 1384 height 499
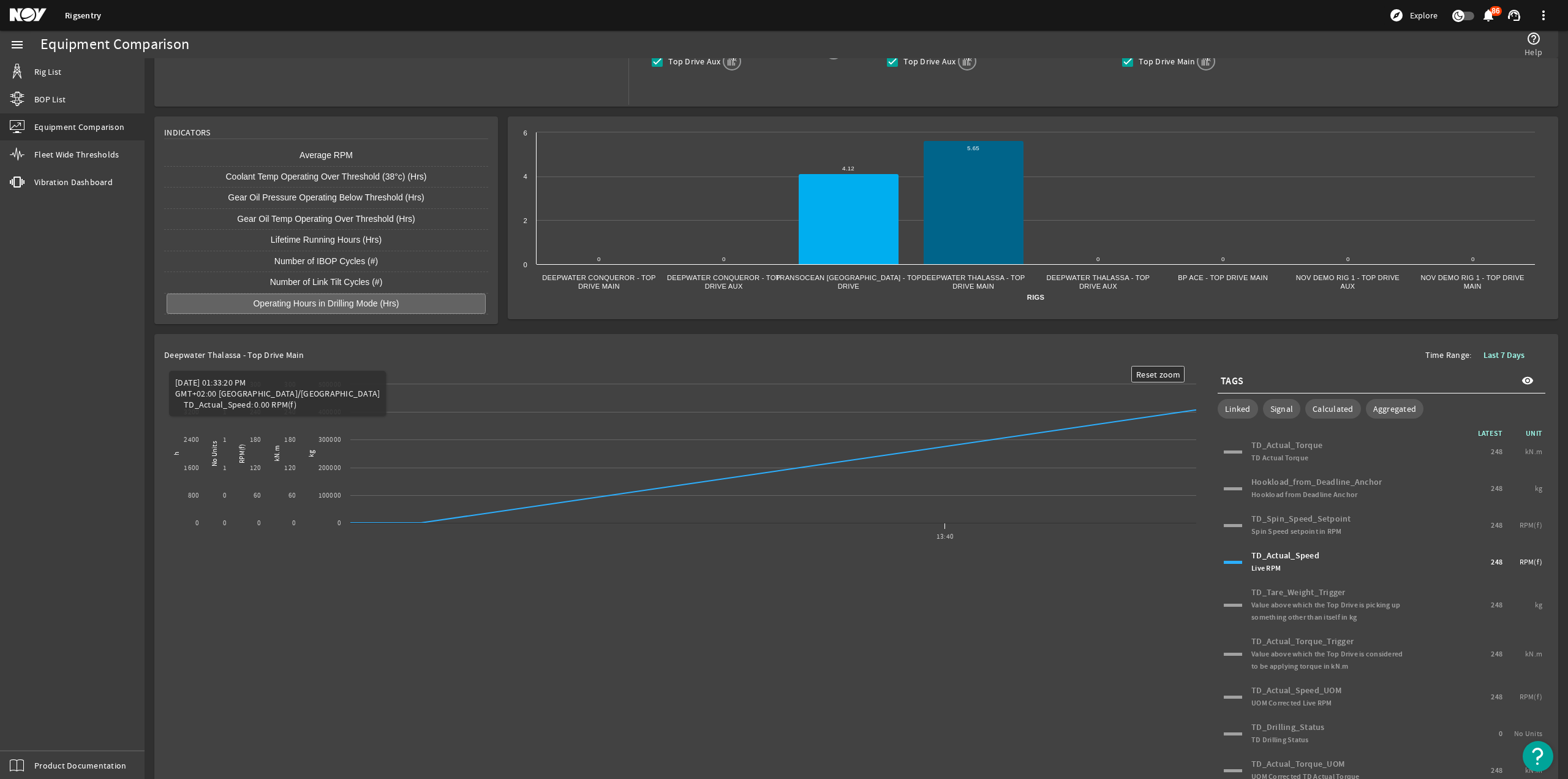
click at [1298, 520] on div "TD_Spin_Speed_Setpoint Spin Speed setpoint in RPM" at bounding box center [1328, 525] width 153 height 24
click at [1168, 368] on text "Reset zoom" at bounding box center [1158, 374] width 45 height 11
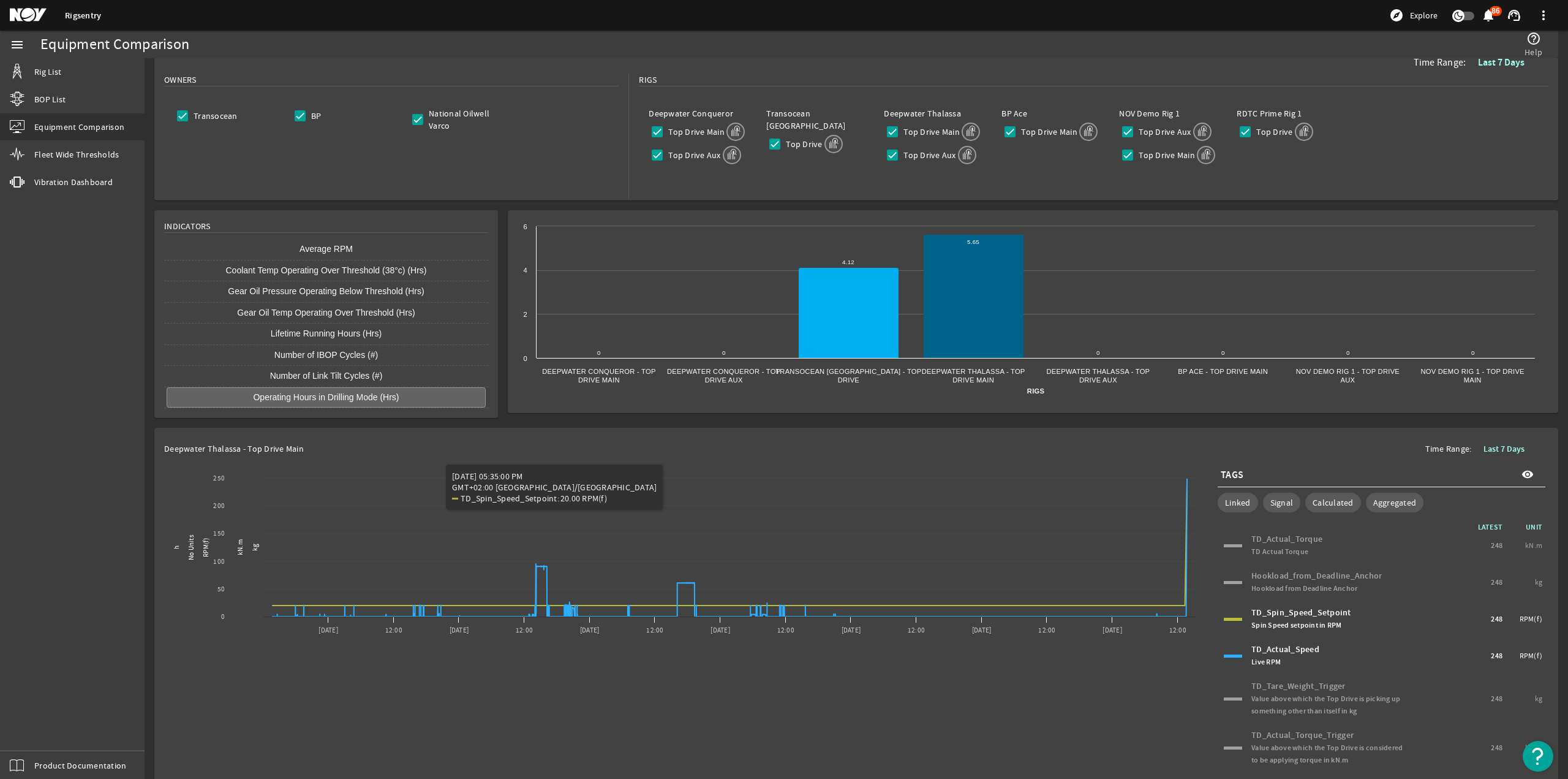
scroll to position [0, 0]
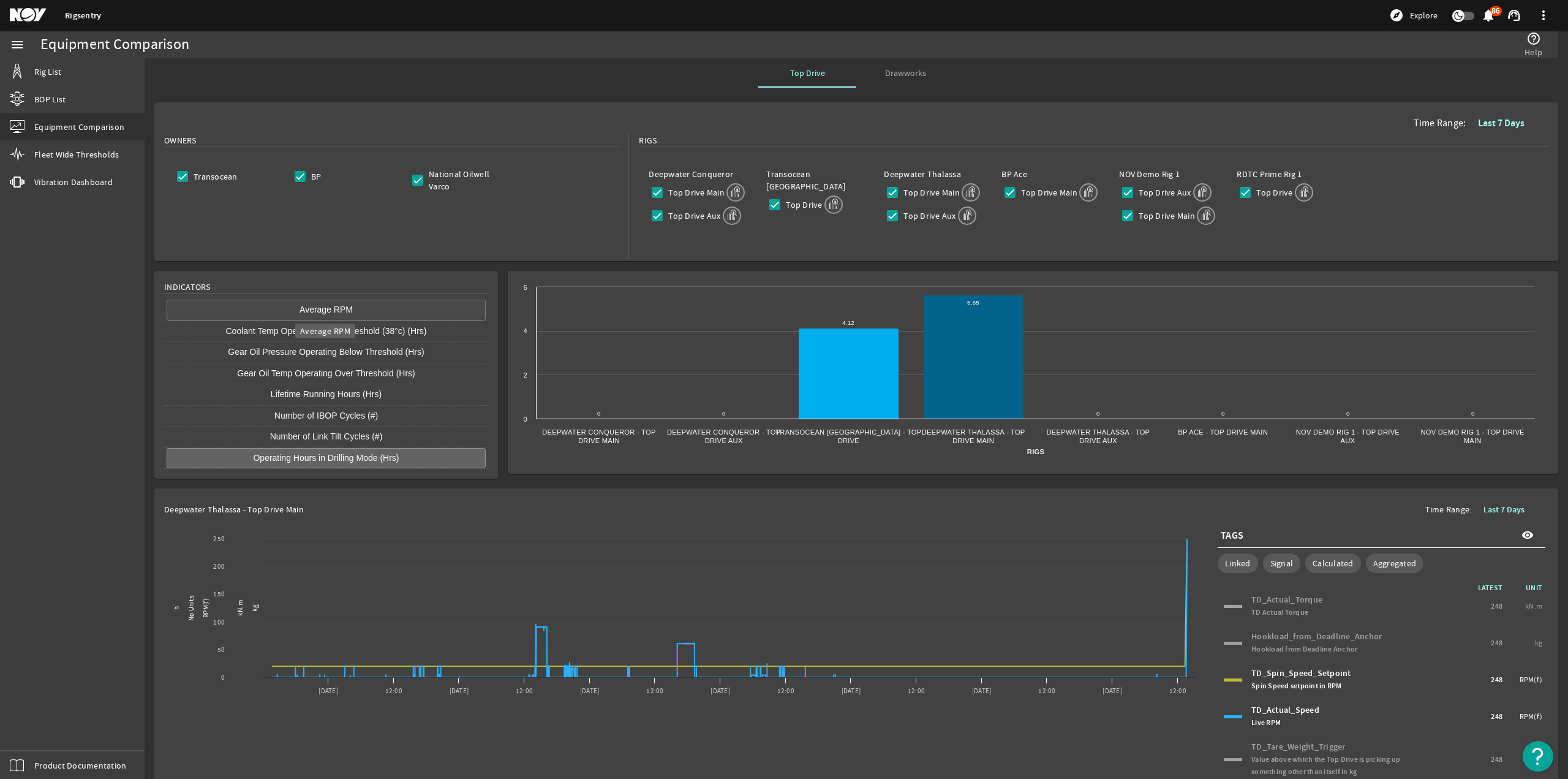
click at [336, 303] on button "Average RPM" at bounding box center [326, 310] width 319 height 21
